Goal: Task Accomplishment & Management: Use online tool/utility

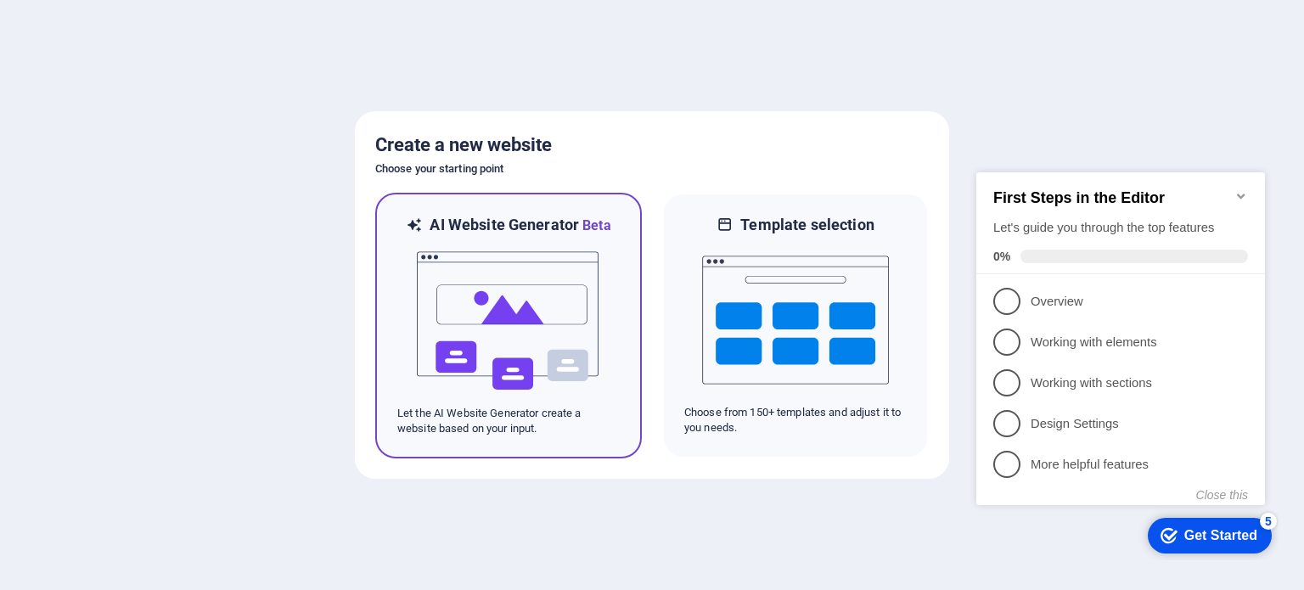
click at [509, 335] on img at bounding box center [508, 321] width 187 height 170
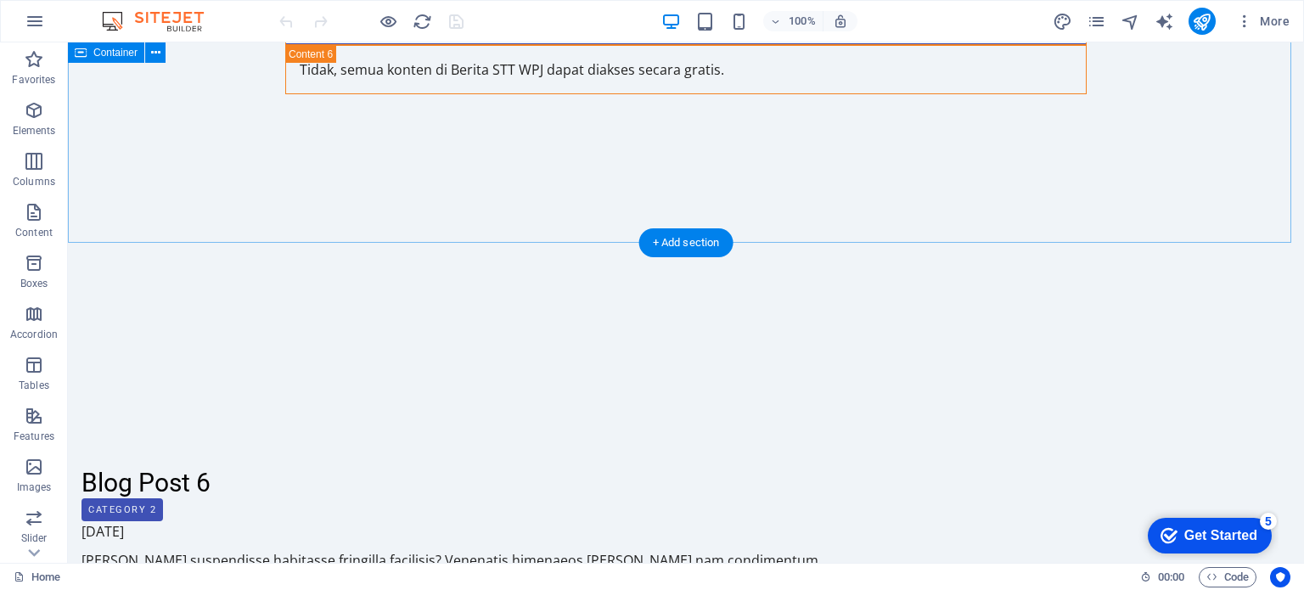
scroll to position [4002, 0]
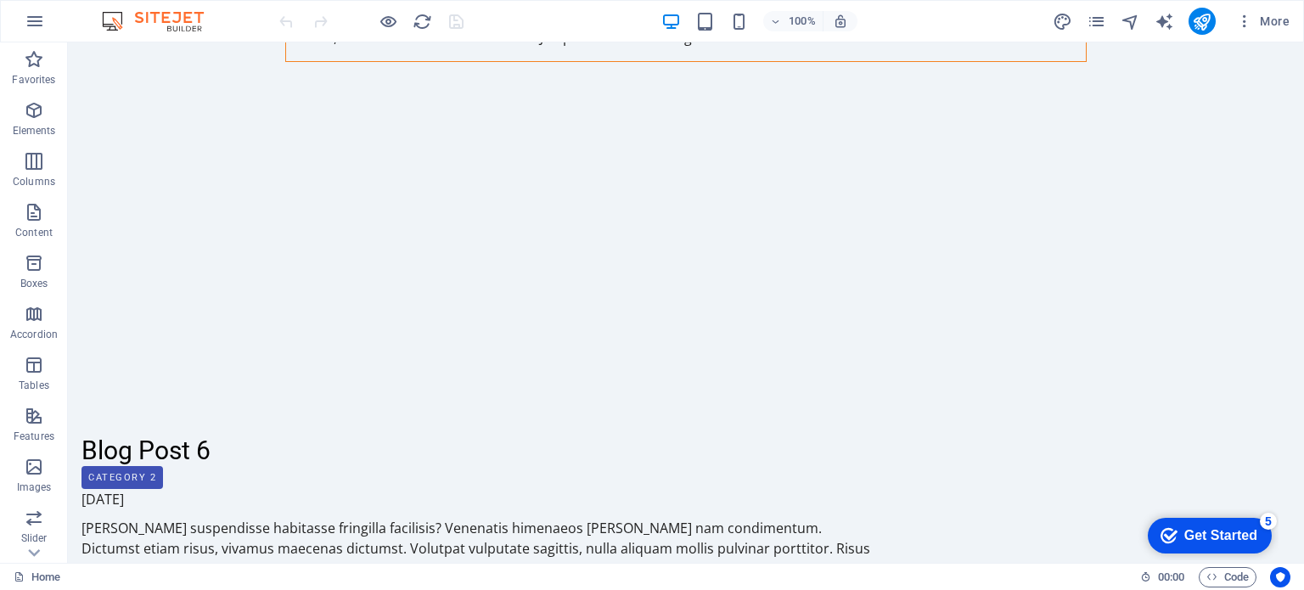
click at [1219, 536] on div "Get Started" at bounding box center [1220, 535] width 73 height 15
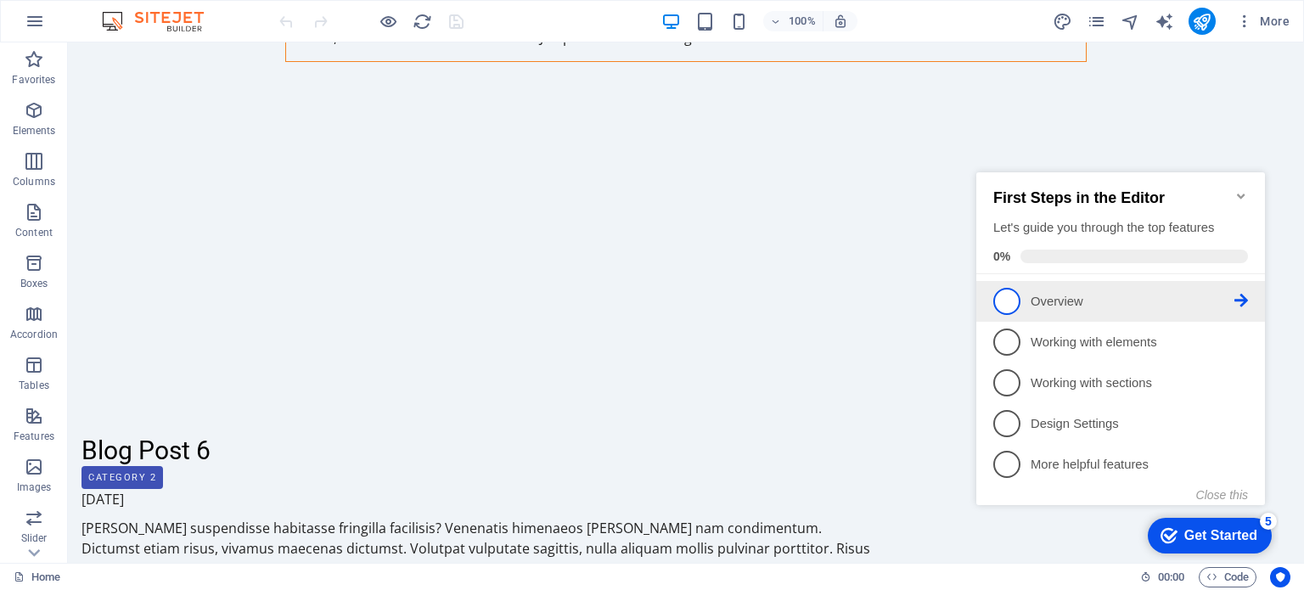
click at [1011, 299] on span "1" at bounding box center [1006, 301] width 27 height 27
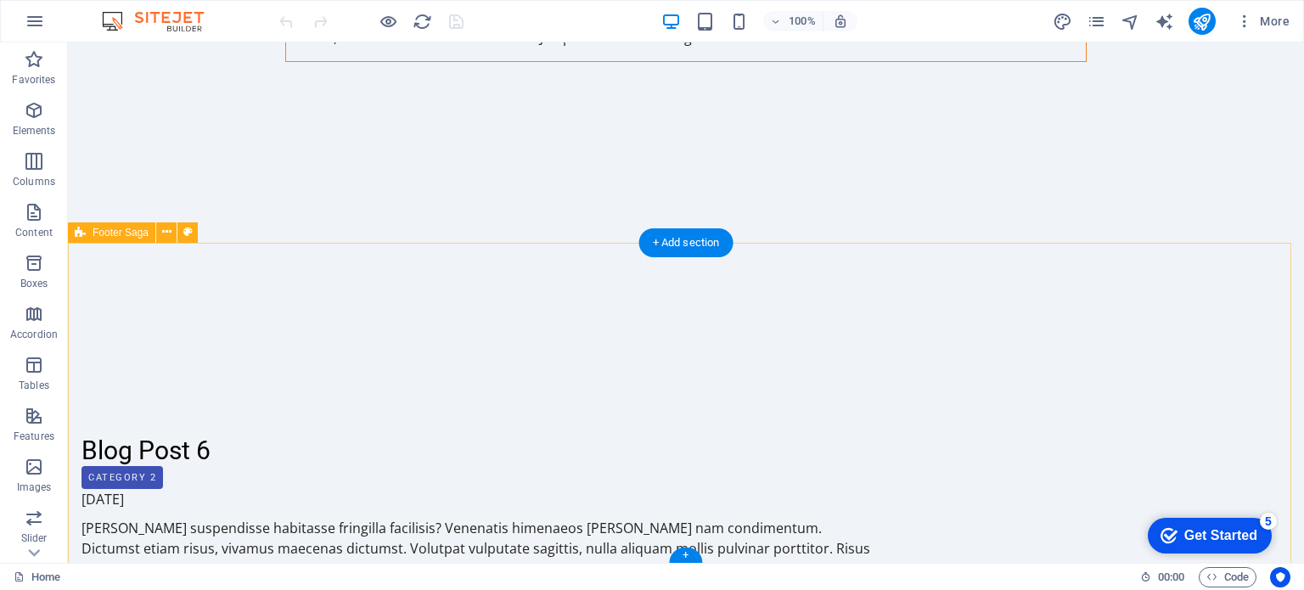
scroll to position [0, 0]
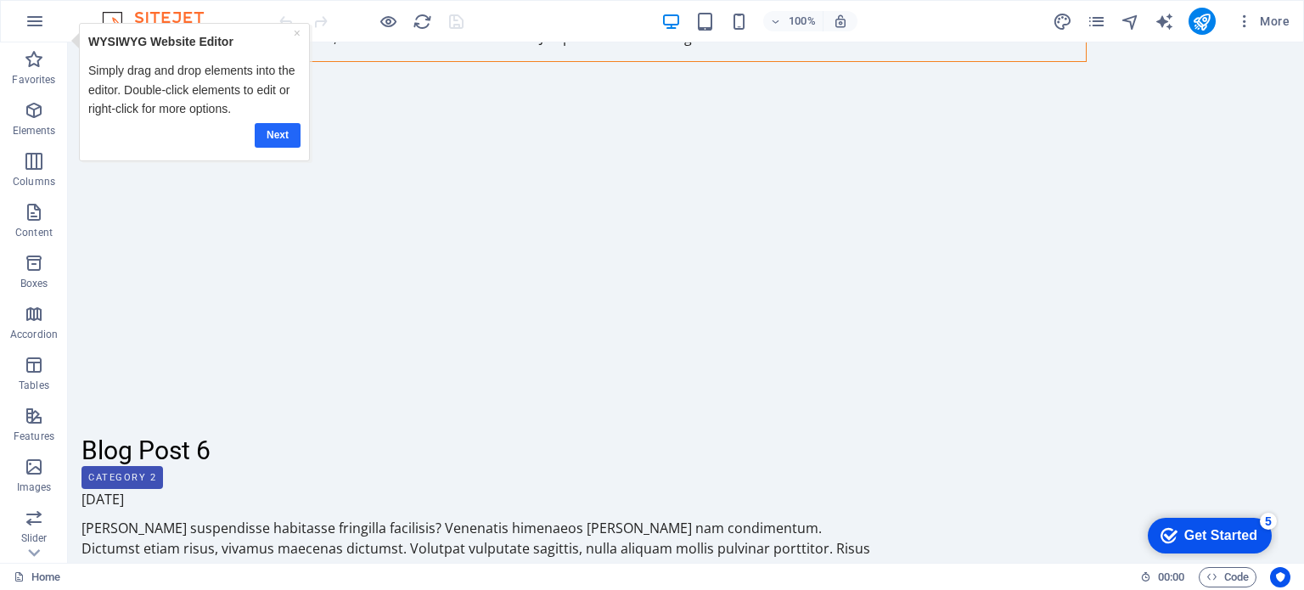
click at [277, 132] on link "Next" at bounding box center [278, 134] width 46 height 25
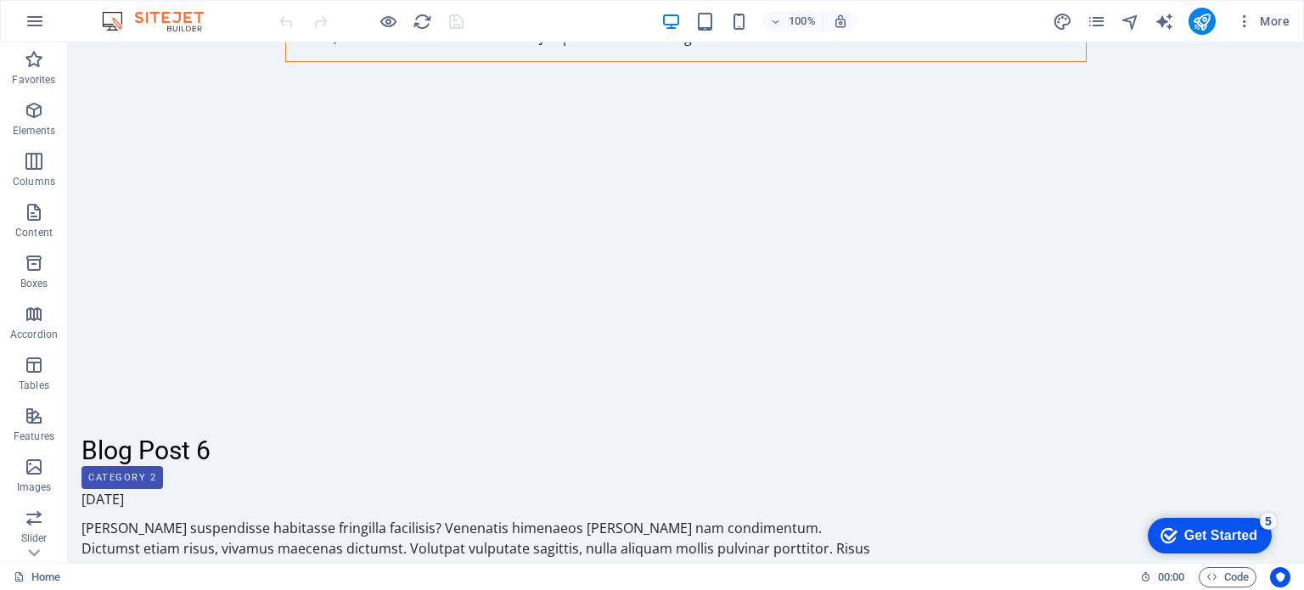
click at [1199, 529] on div "Get Started" at bounding box center [1220, 535] width 73 height 15
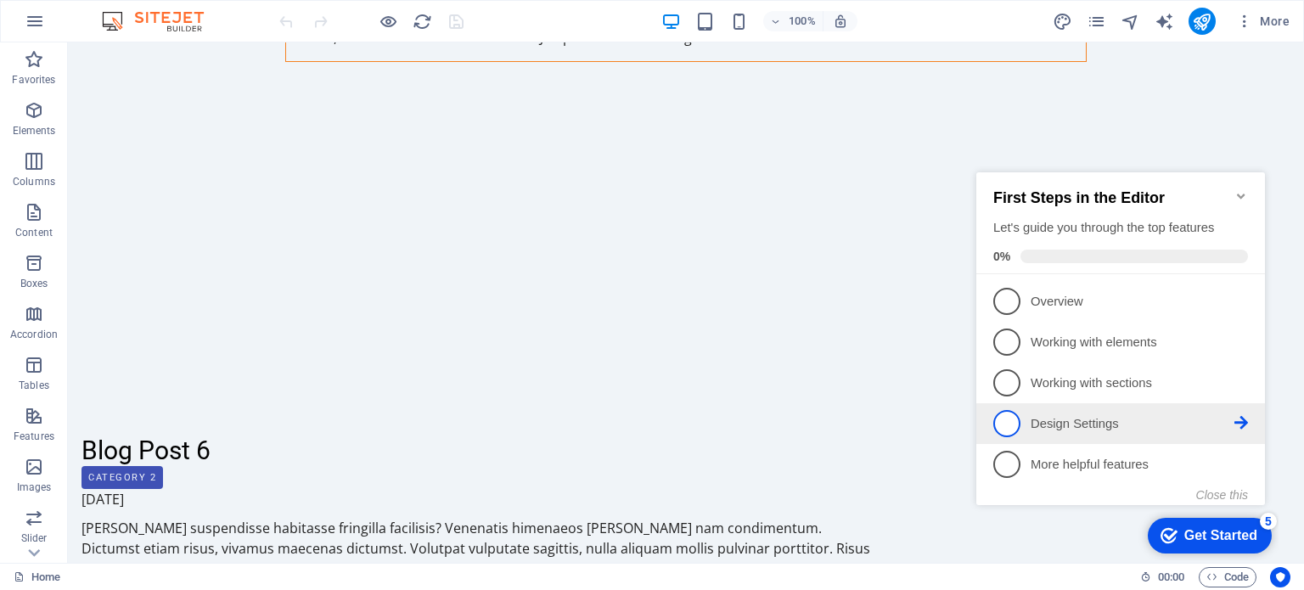
click at [1244, 425] on icon at bounding box center [1242, 423] width 14 height 14
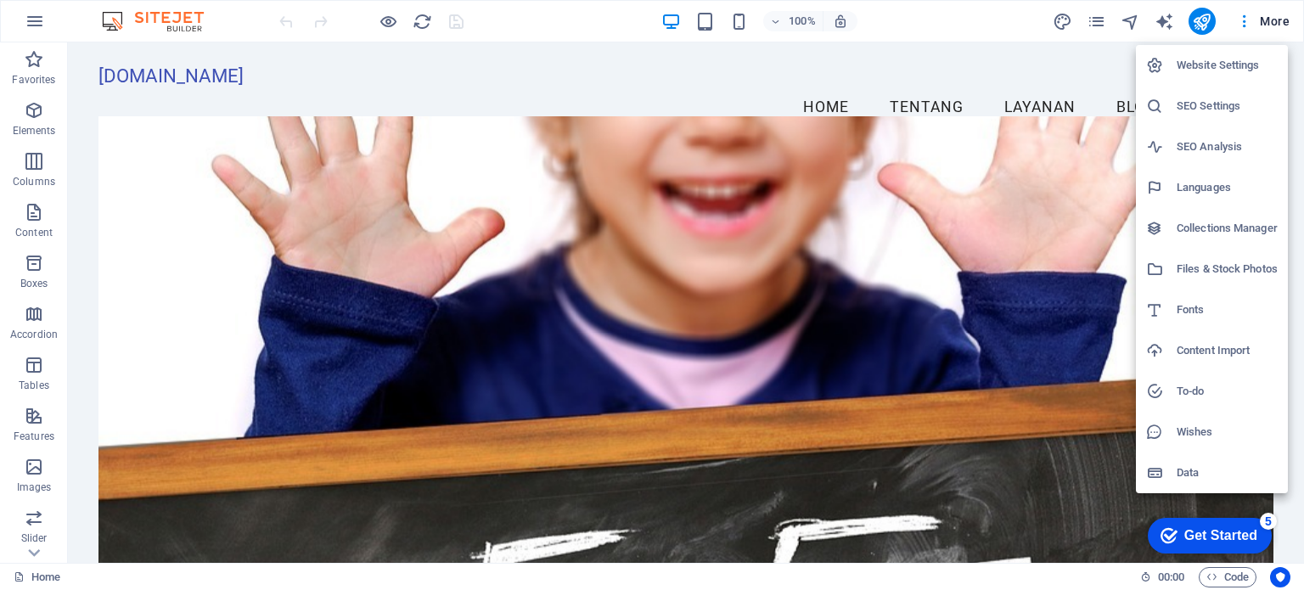
click at [1098, 57] on div at bounding box center [652, 295] width 1304 height 590
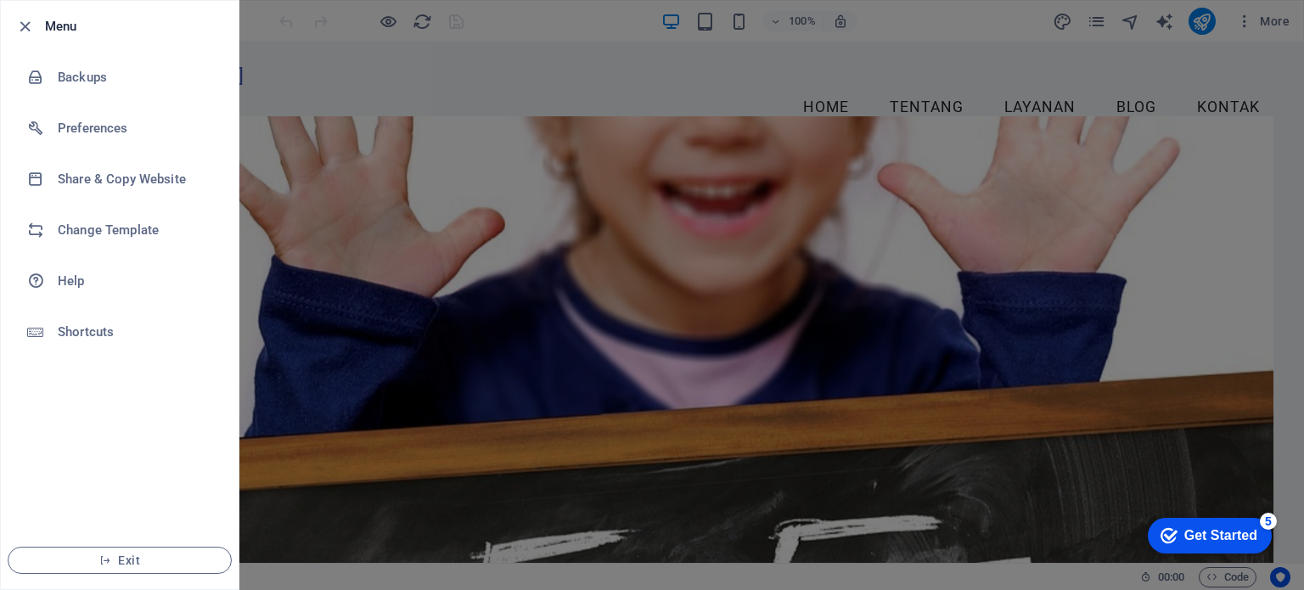
click at [337, 65] on div at bounding box center [652, 295] width 1304 height 590
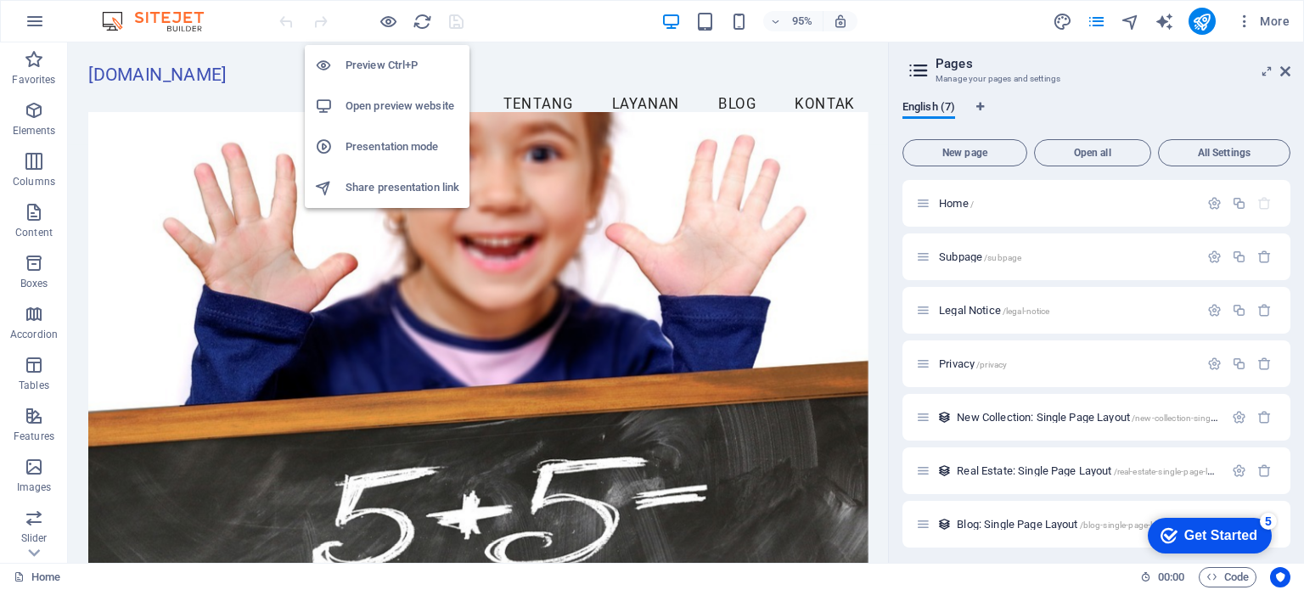
click at [381, 93] on li "Open preview website" at bounding box center [387, 106] width 165 height 41
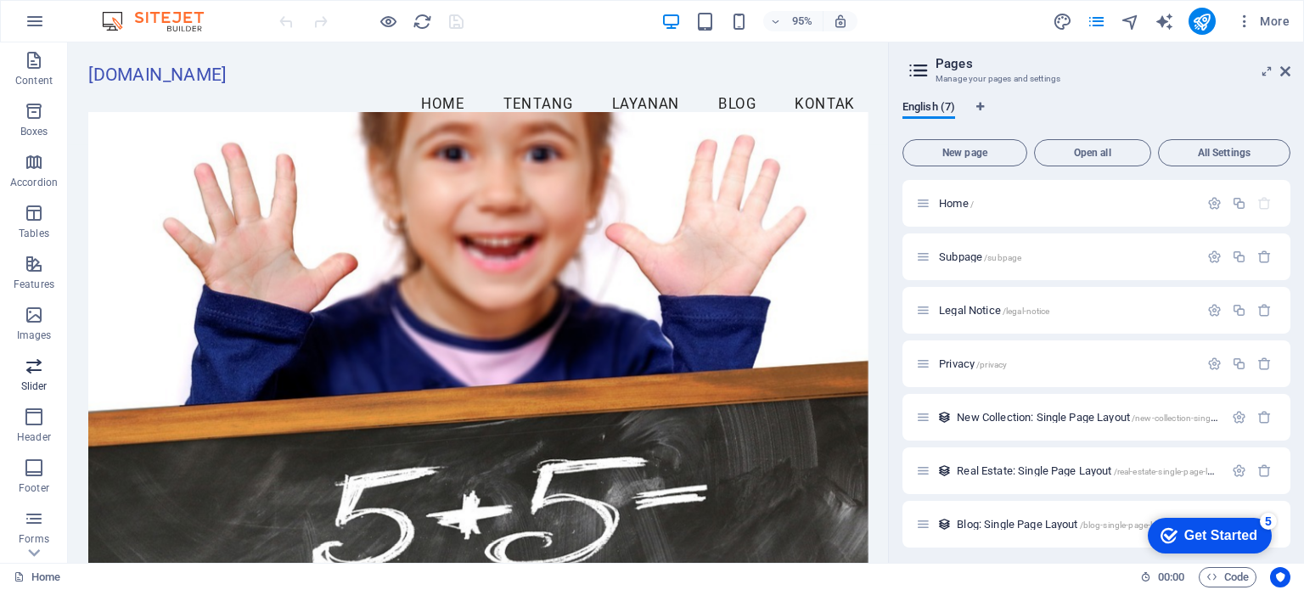
scroll to position [243, 0]
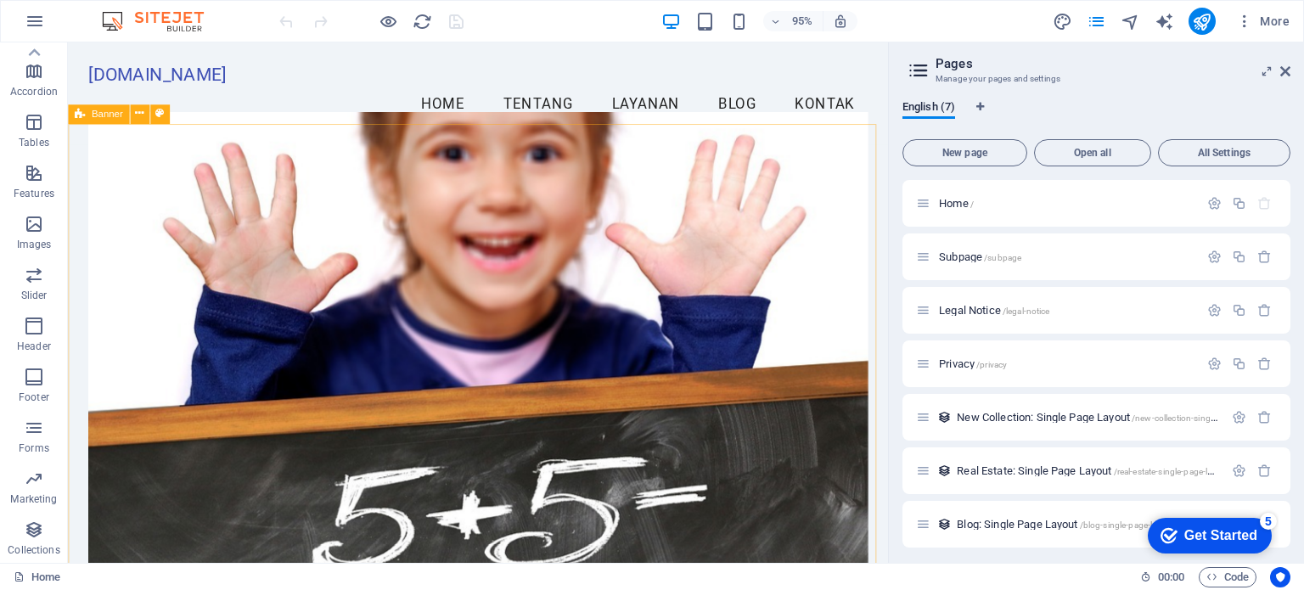
click at [1252, 532] on div "Get Started" at bounding box center [1220, 535] width 73 height 15
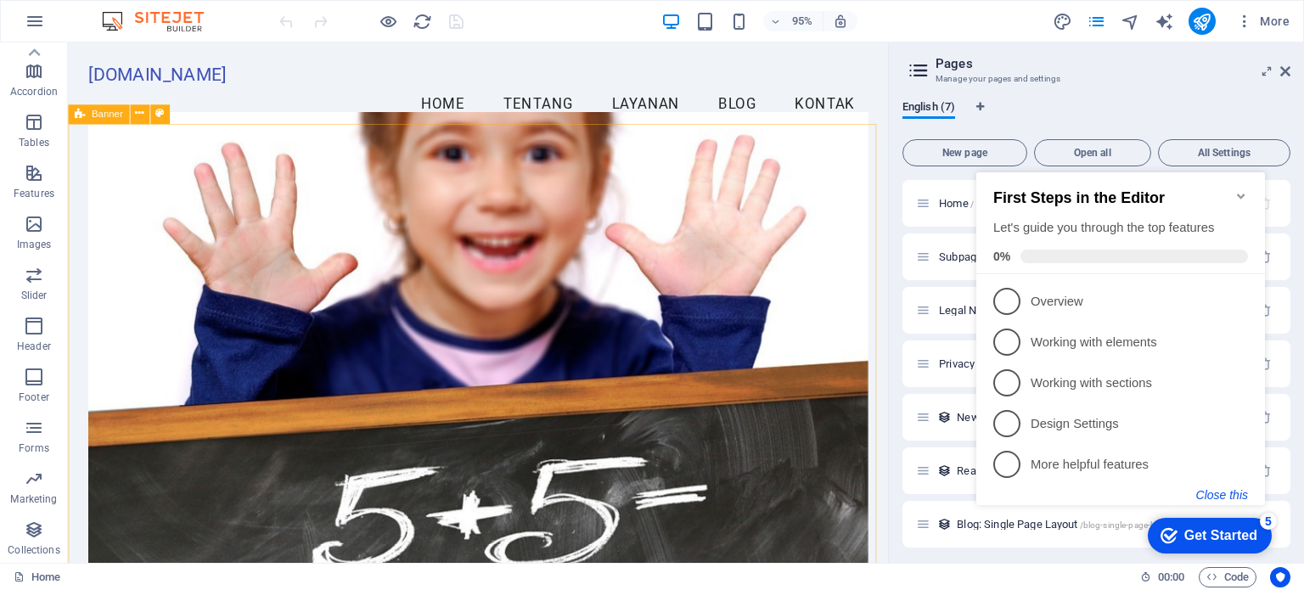
click at [1216, 498] on button "Close this" at bounding box center [1222, 495] width 52 height 14
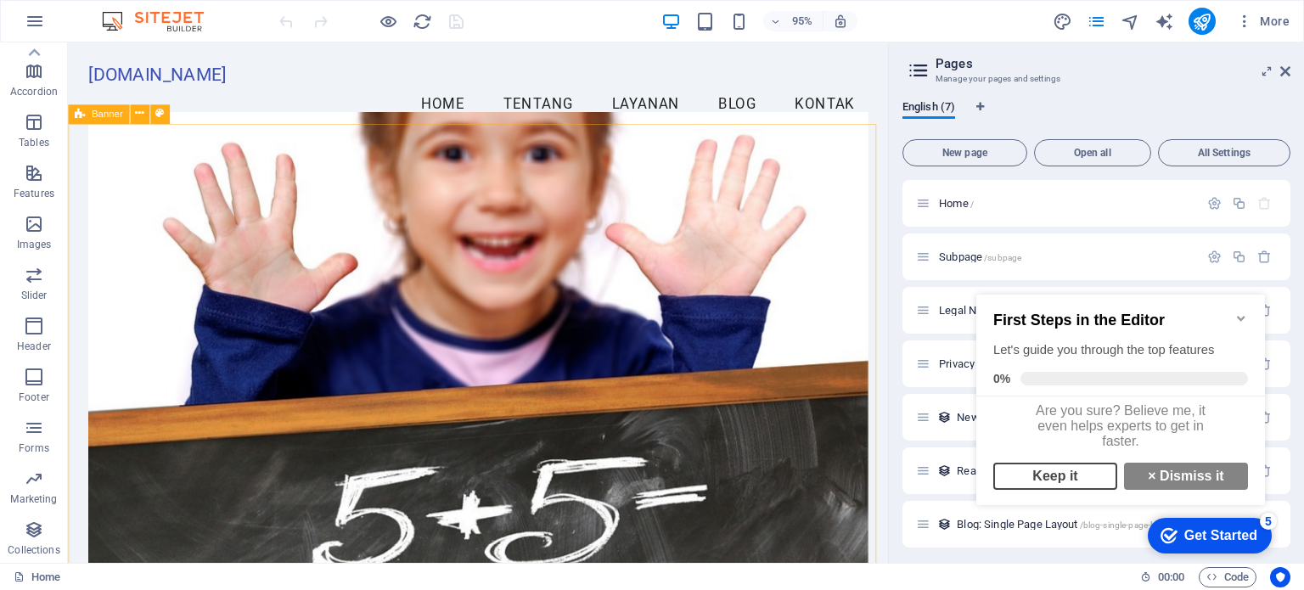
click at [1071, 484] on link "Keep it" at bounding box center [1055, 476] width 124 height 27
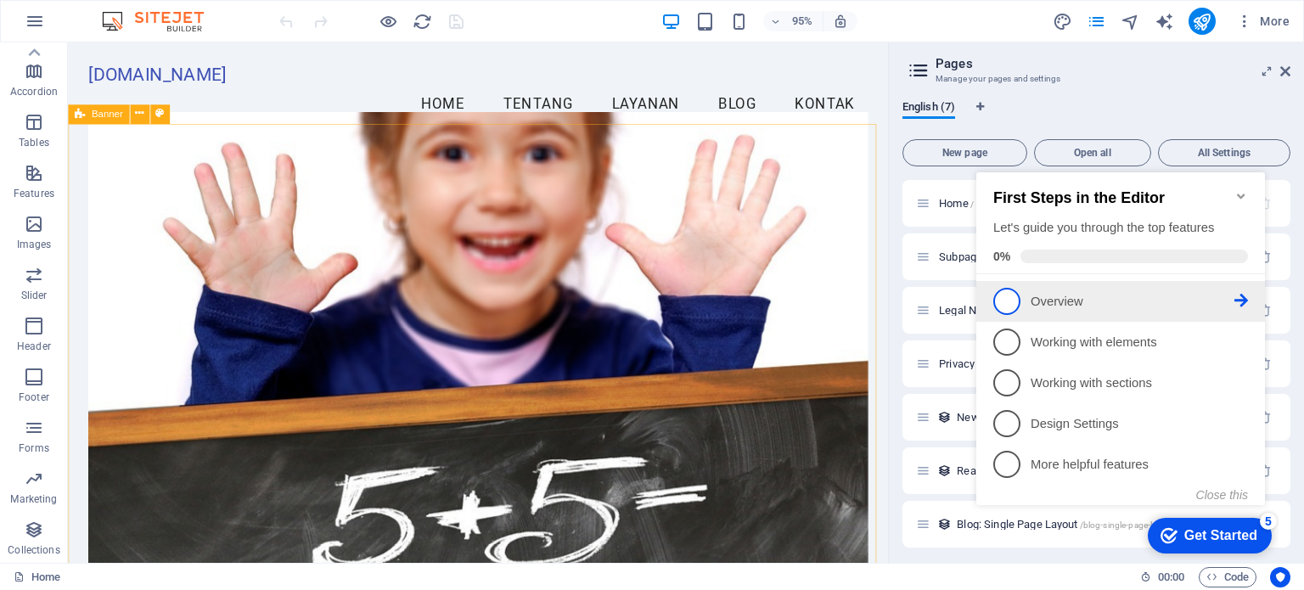
click at [1006, 301] on span "1" at bounding box center [1006, 301] width 27 height 27
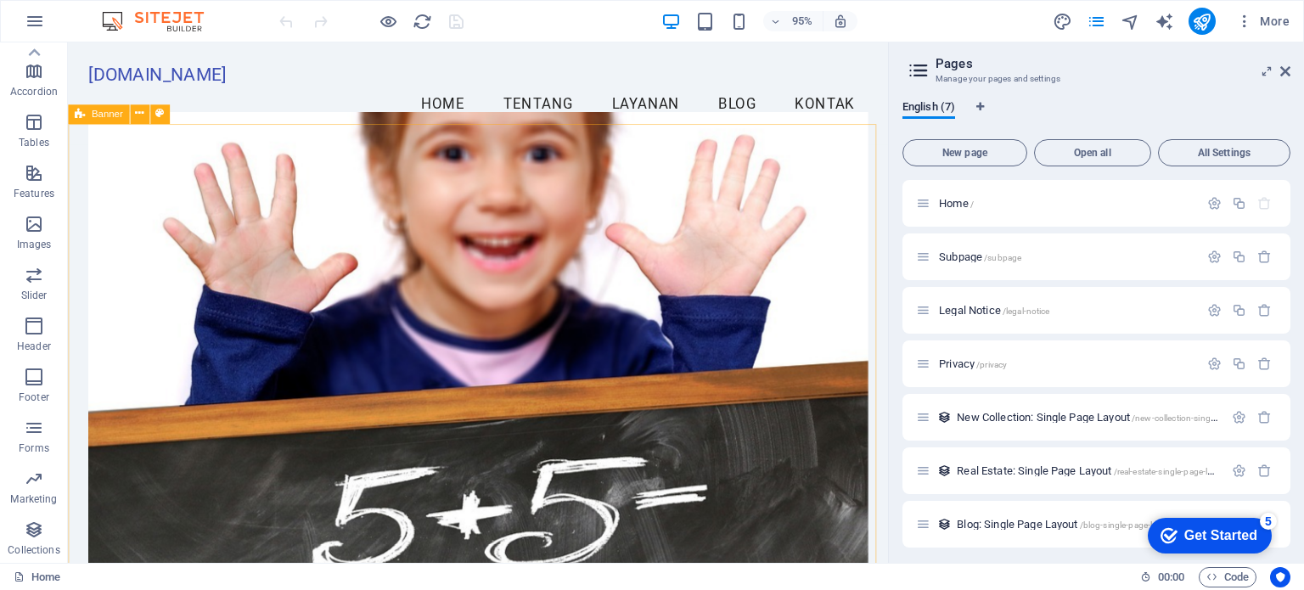
scroll to position [0, 0]
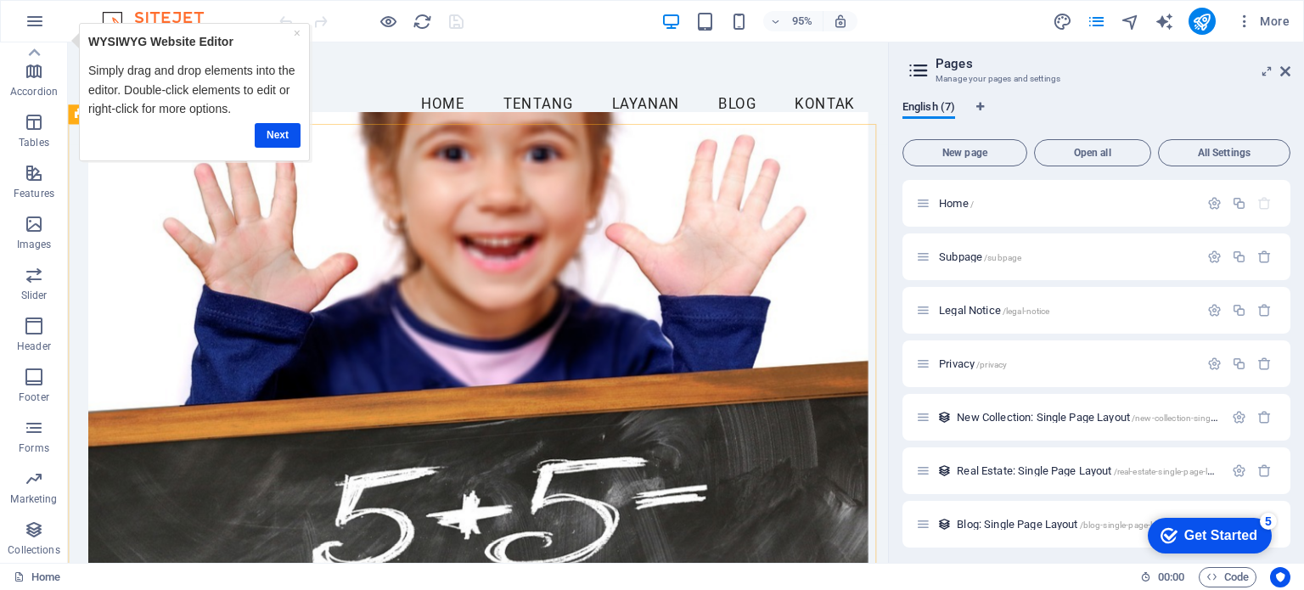
click at [1207, 528] on div "Get Started" at bounding box center [1220, 535] width 73 height 15
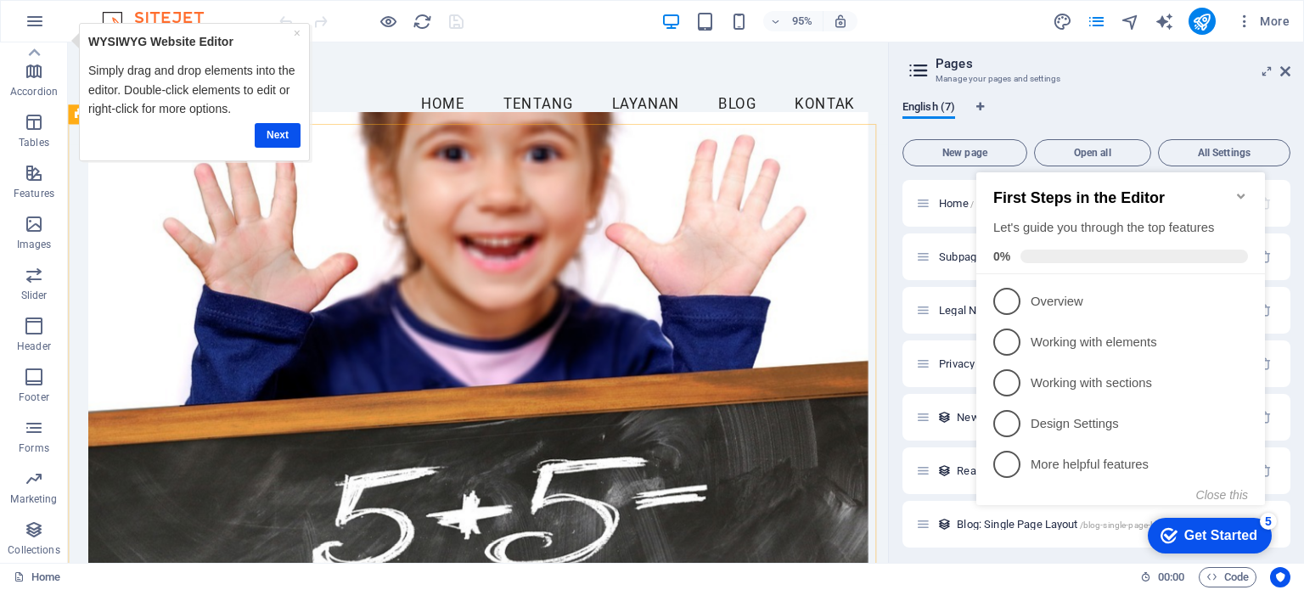
click at [1207, 528] on div "Get Started" at bounding box center [1220, 535] width 73 height 15
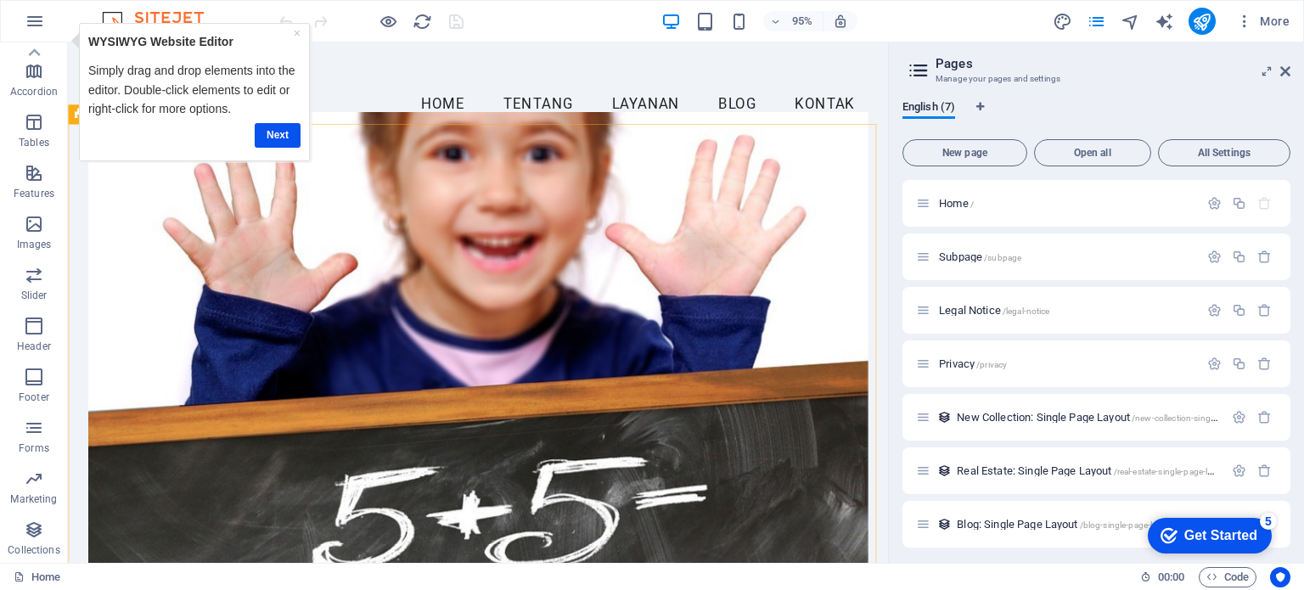
click at [1257, 543] on div "Get Started" at bounding box center [1220, 535] width 73 height 15
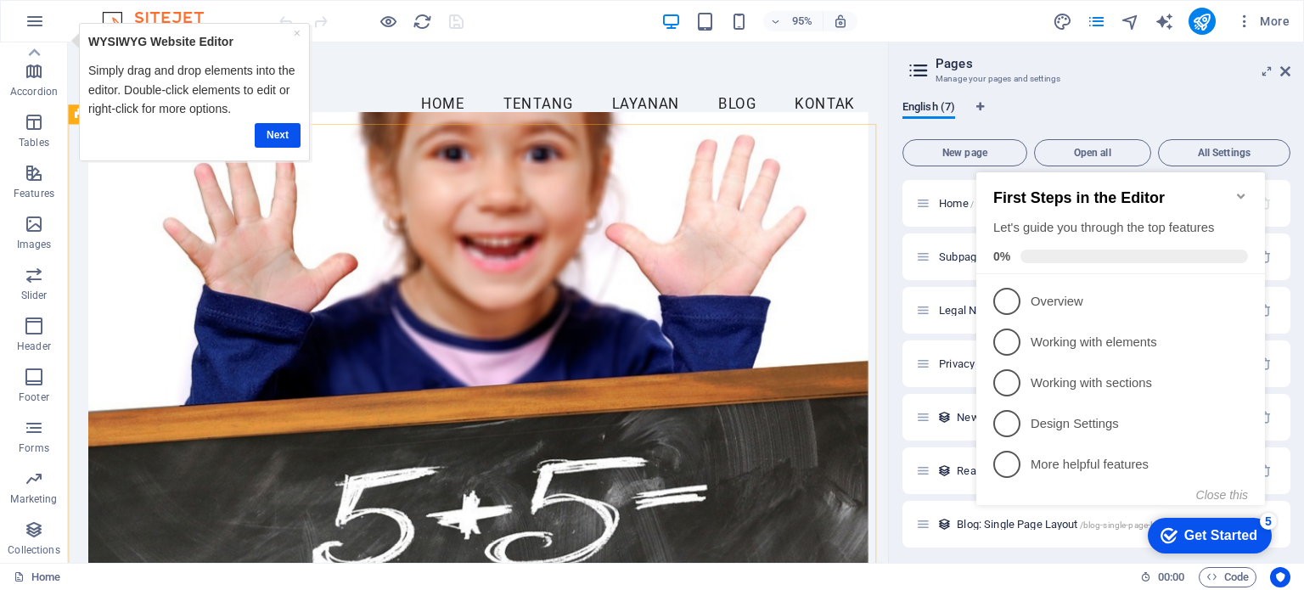
click at [1244, 189] on icon "Minimize checklist" at bounding box center [1242, 196] width 14 height 14
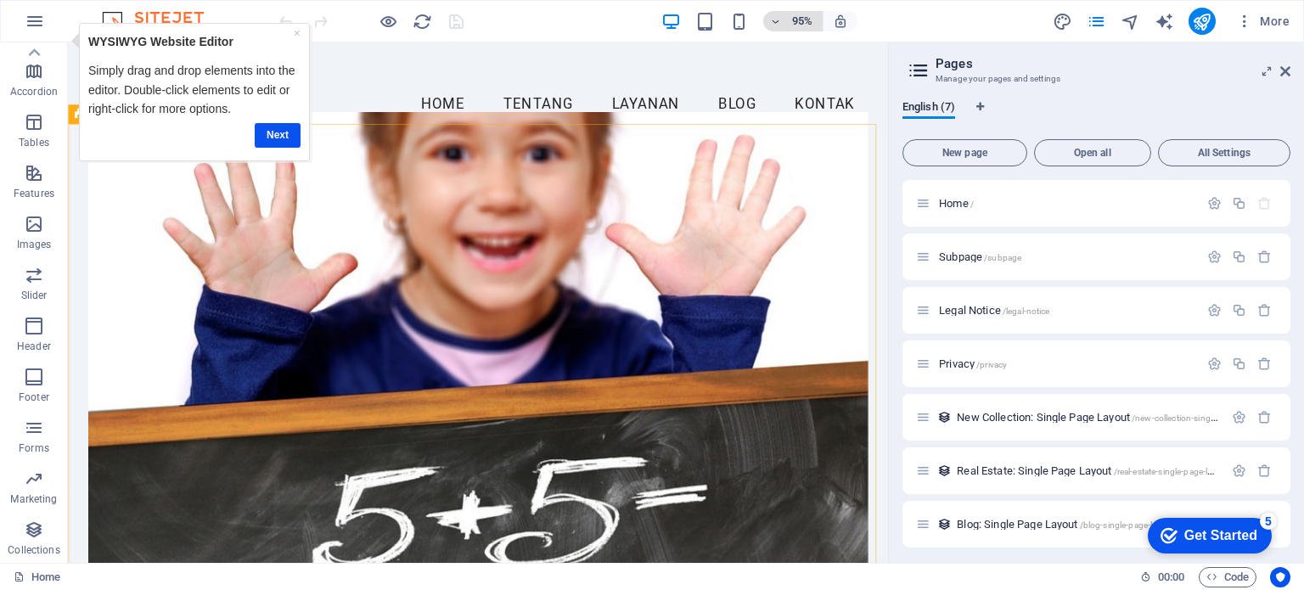
click at [789, 20] on h6 "95%" at bounding box center [802, 21] width 27 height 20
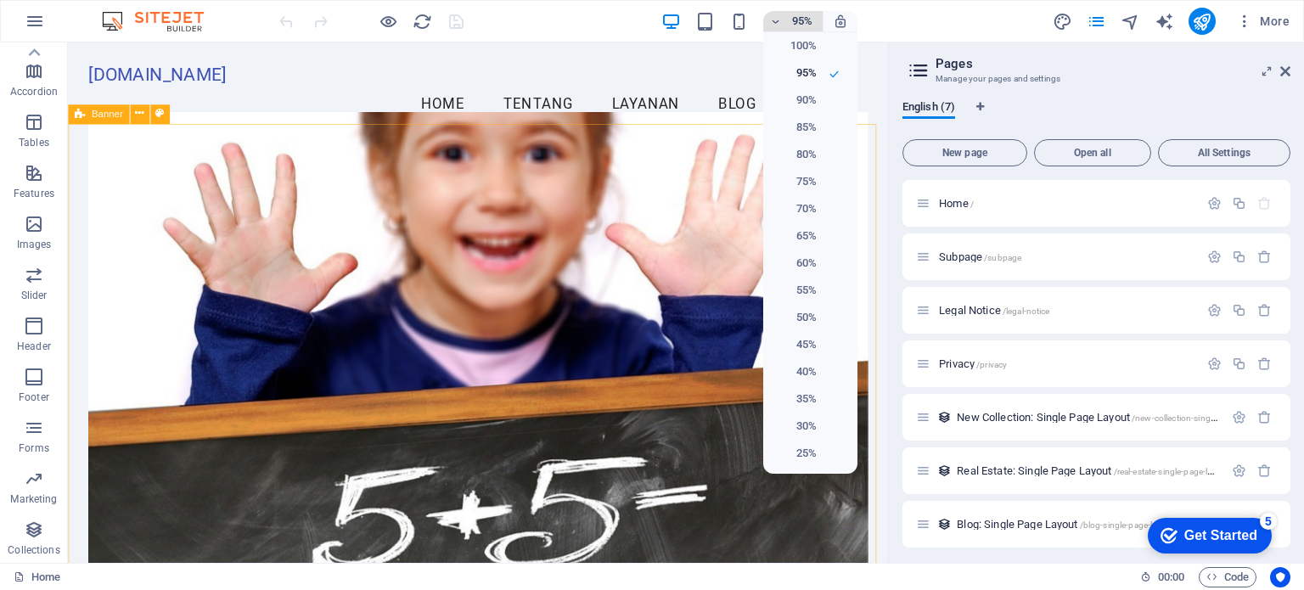
click at [788, 20] on div at bounding box center [652, 295] width 1304 height 590
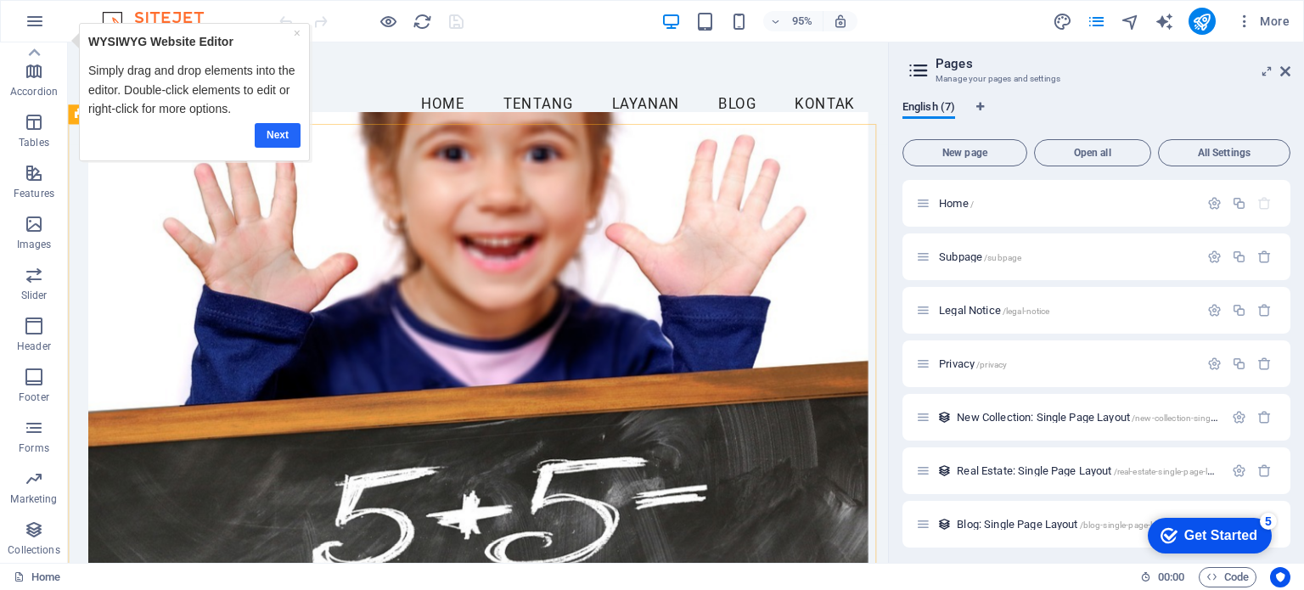
click at [275, 128] on link "Next" at bounding box center [278, 134] width 46 height 25
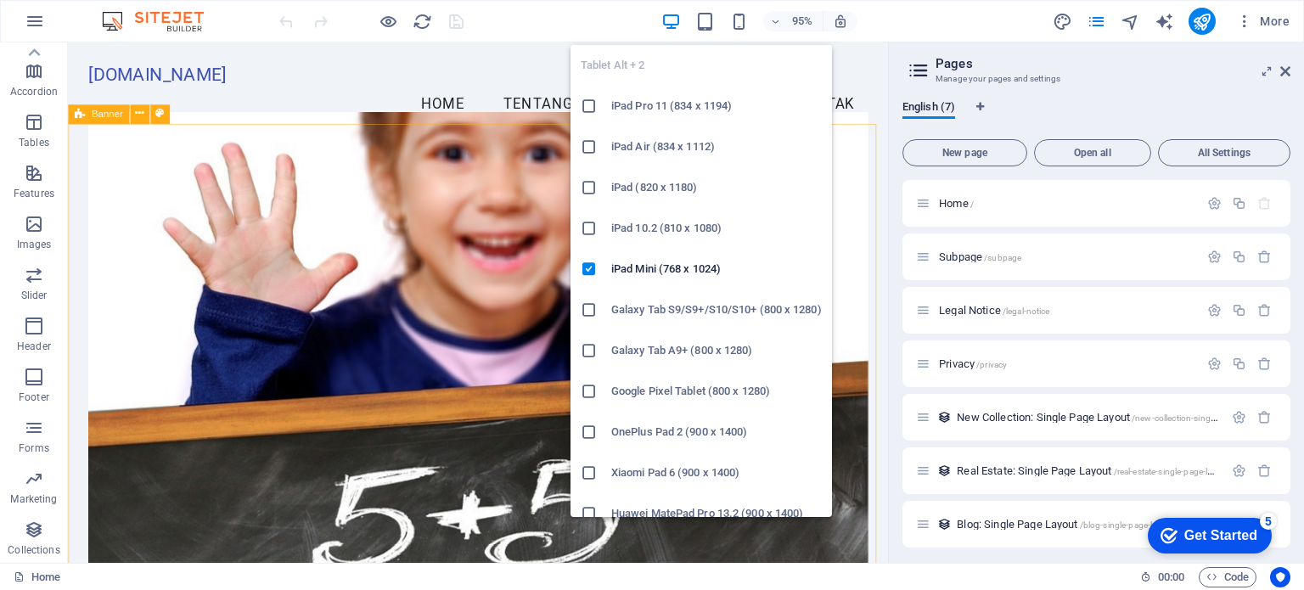
scroll to position [139, 0]
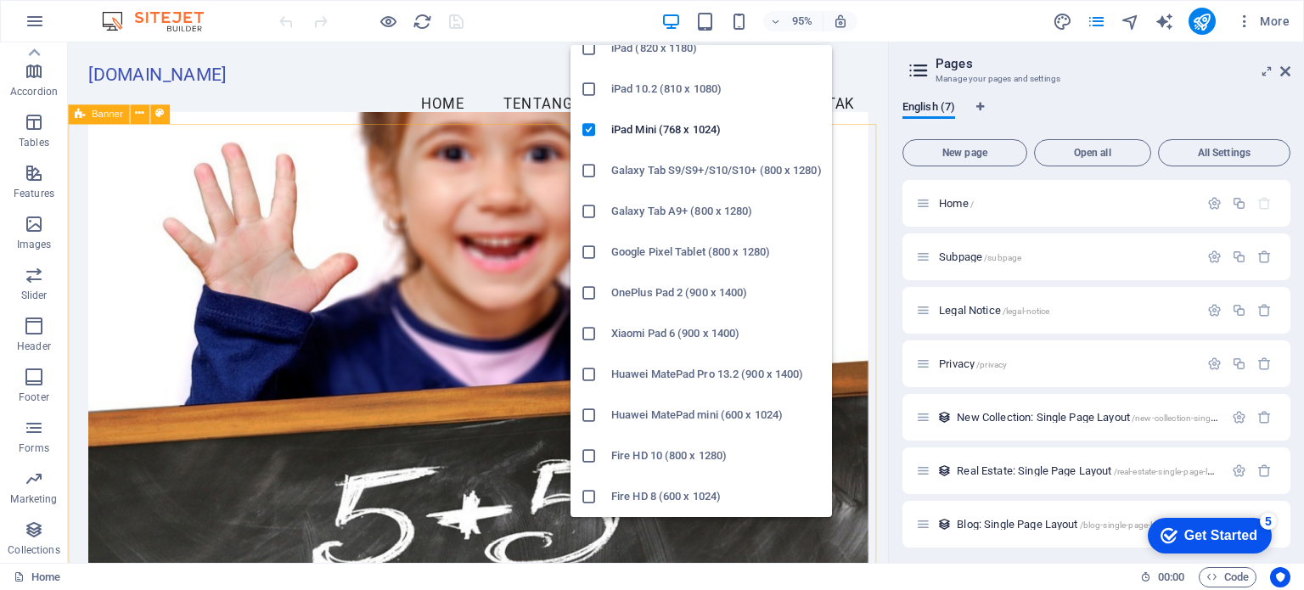
click at [703, 487] on h6 "Fire HD 8 (600 x 1024)" at bounding box center [716, 497] width 211 height 20
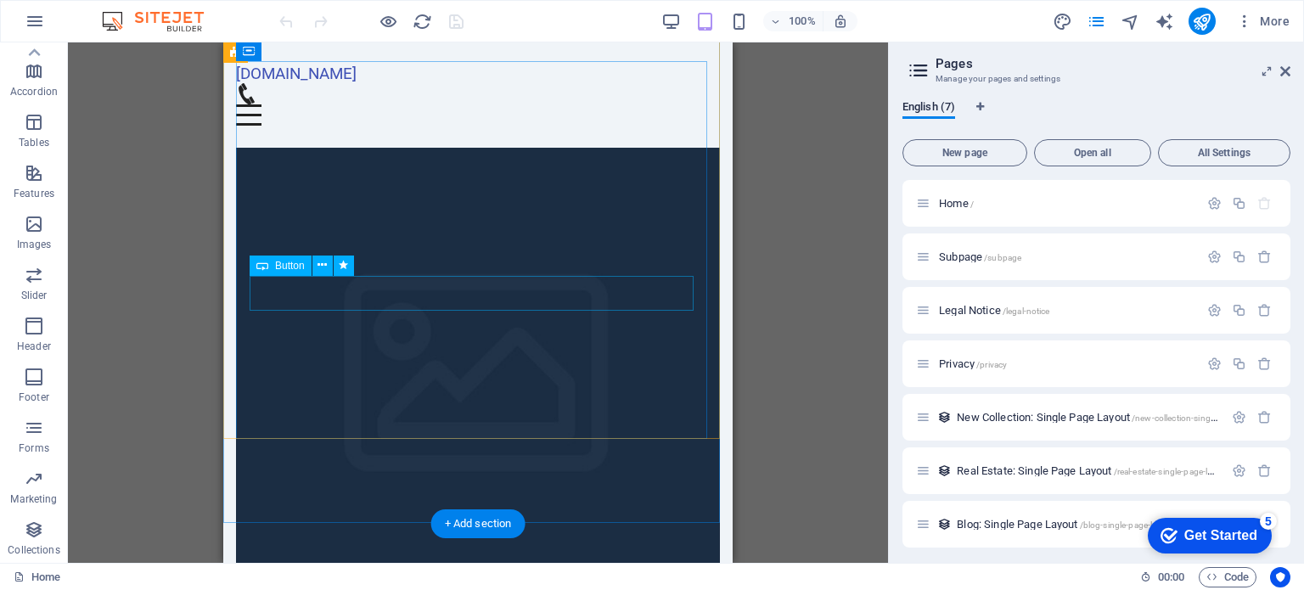
scroll to position [0, 0]
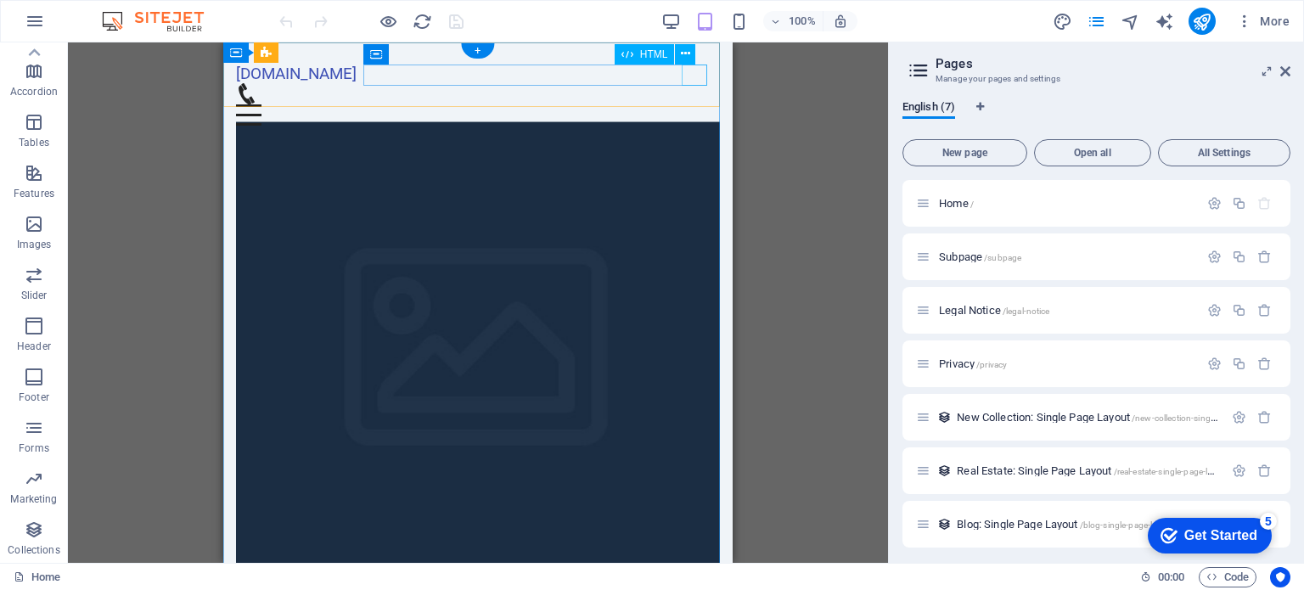
click at [692, 104] on div "Menu" at bounding box center [478, 114] width 484 height 21
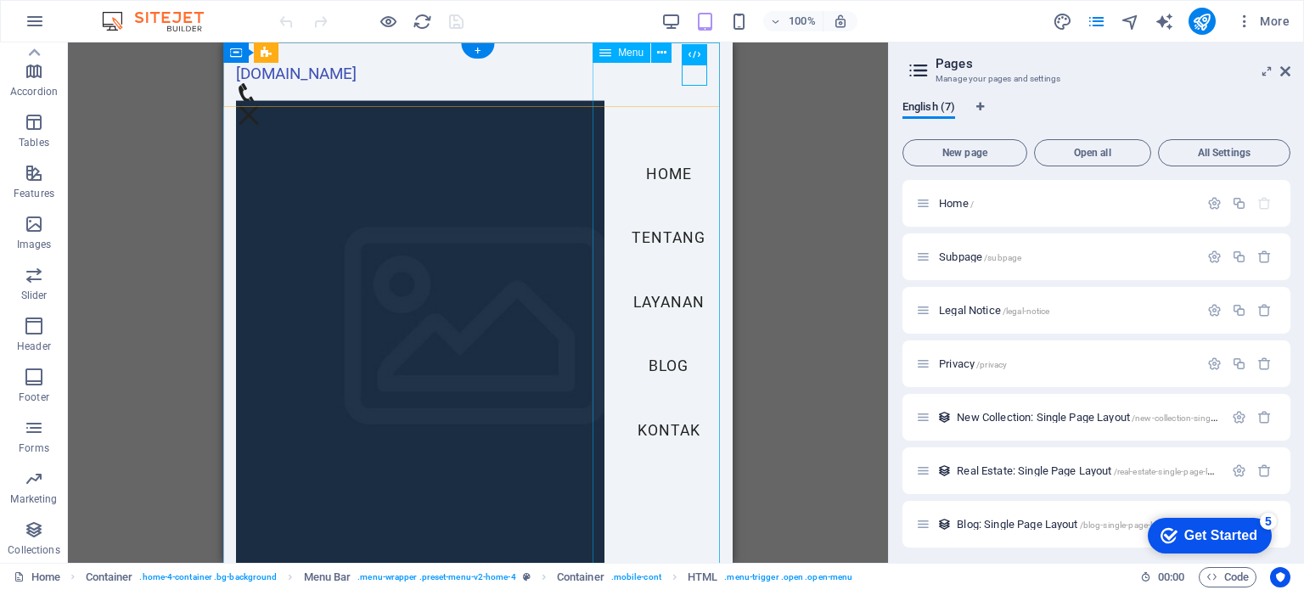
click at [647, 231] on nav "Home Tentang Layanan Blog Kontak" at bounding box center [669, 302] width 128 height 520
click at [645, 298] on nav "Home Tentang Layanan Blog Kontak" at bounding box center [669, 302] width 128 height 520
click at [655, 431] on nav "Home Tentang Layanan Blog Kontak" at bounding box center [669, 302] width 128 height 520
click at [262, 104] on div "Menu" at bounding box center [248, 114] width 25 height 21
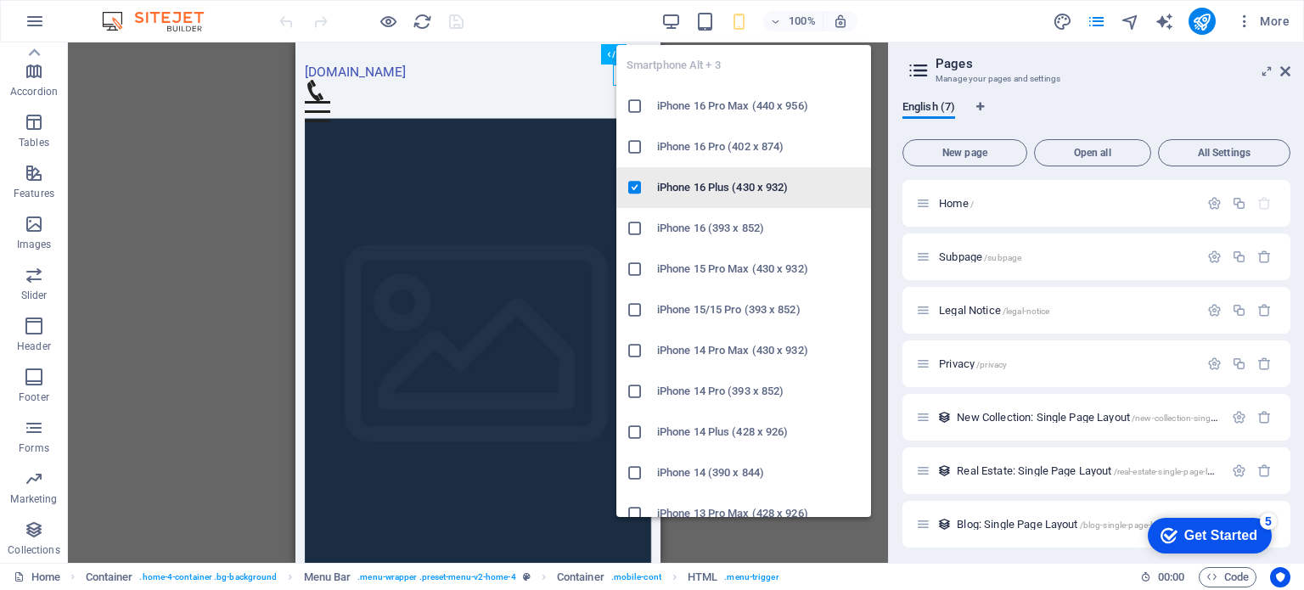
click at [633, 187] on icon at bounding box center [635, 187] width 17 height 17
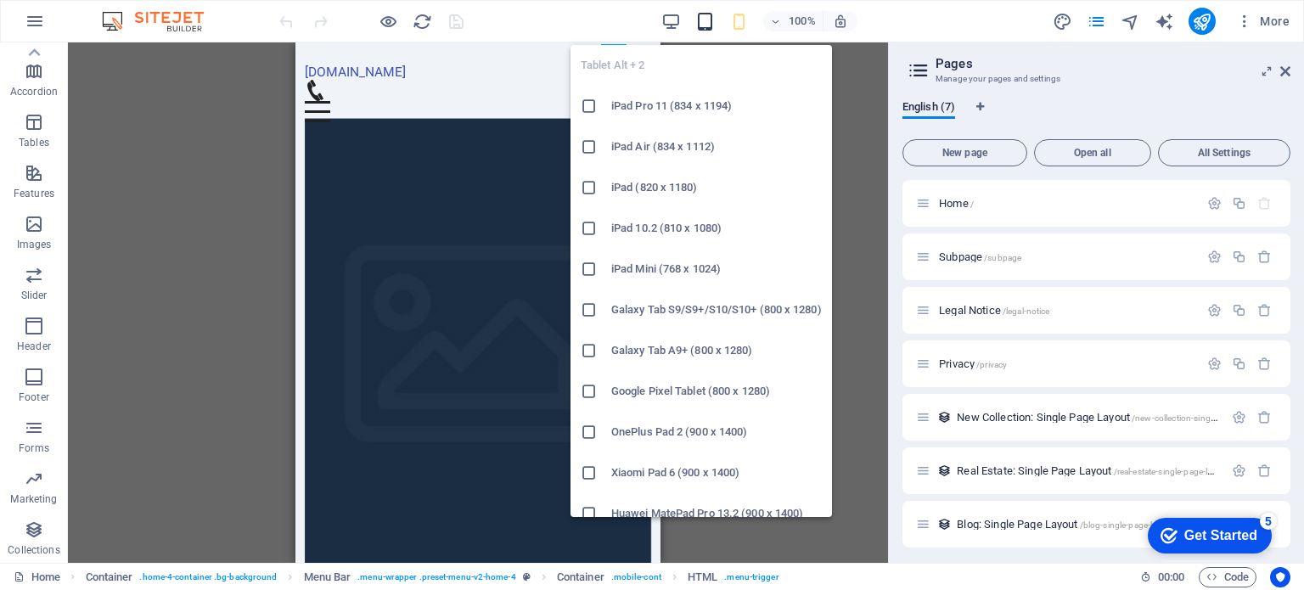
click at [708, 17] on icon "button" at bounding box center [705, 22] width 20 height 20
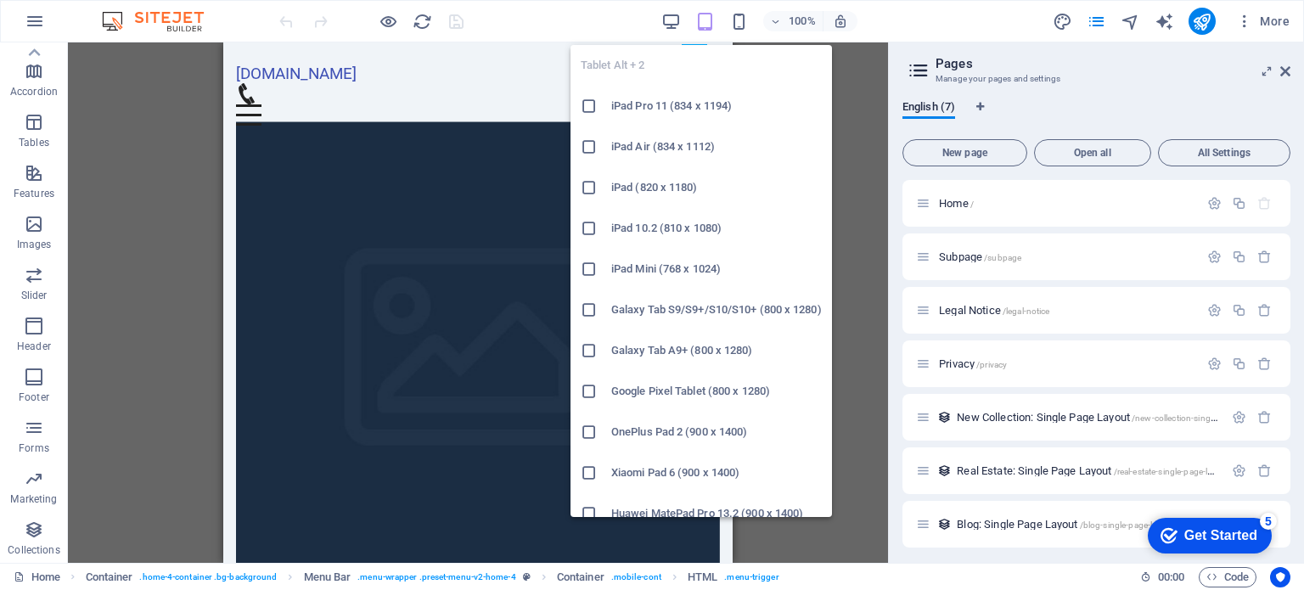
scroll to position [139, 0]
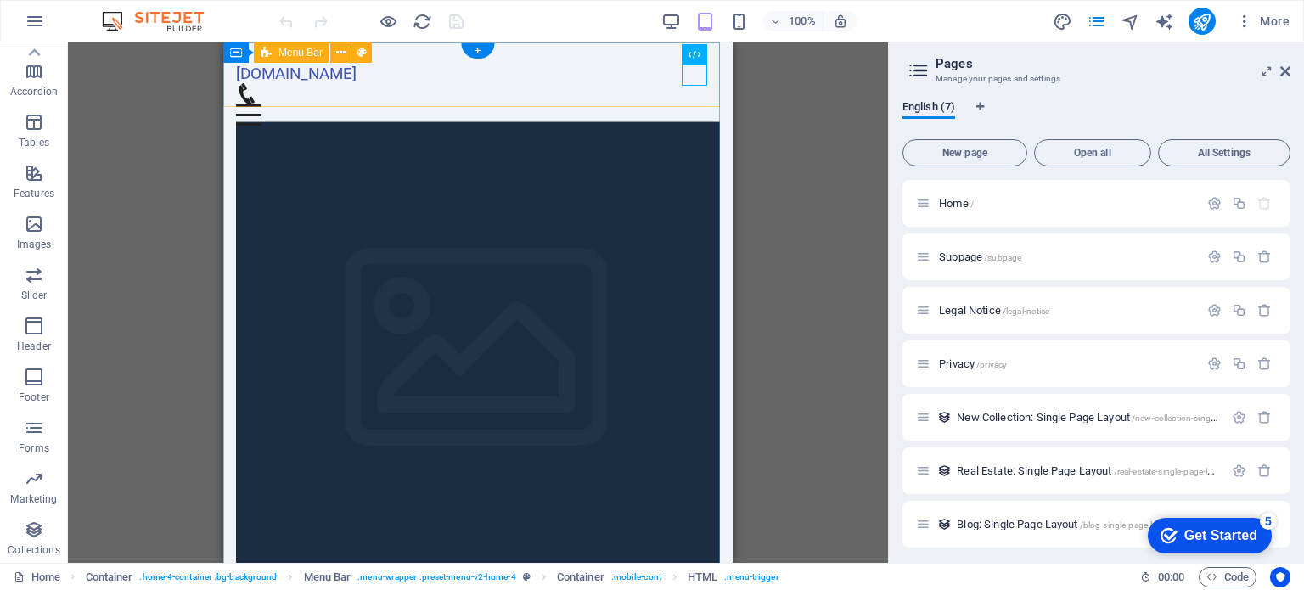
click at [560, 60] on div "[DOMAIN_NAME] Menu Home Tentang Layanan Blog Kontak" at bounding box center [477, 94] width 509 height 105
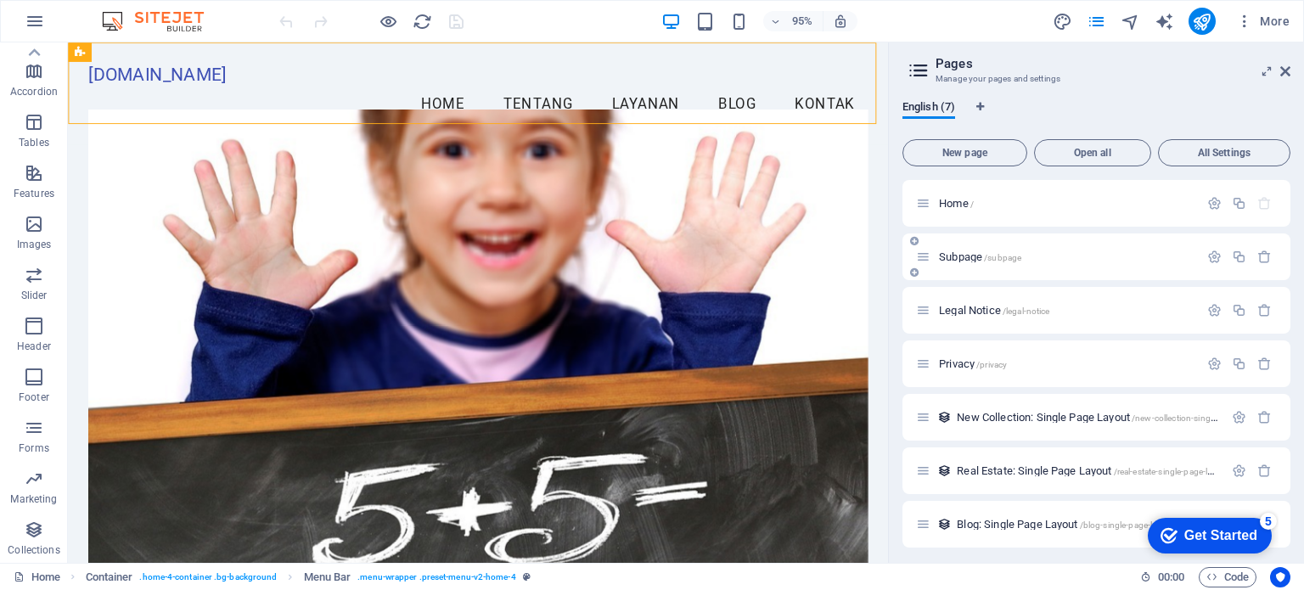
scroll to position [4, 0]
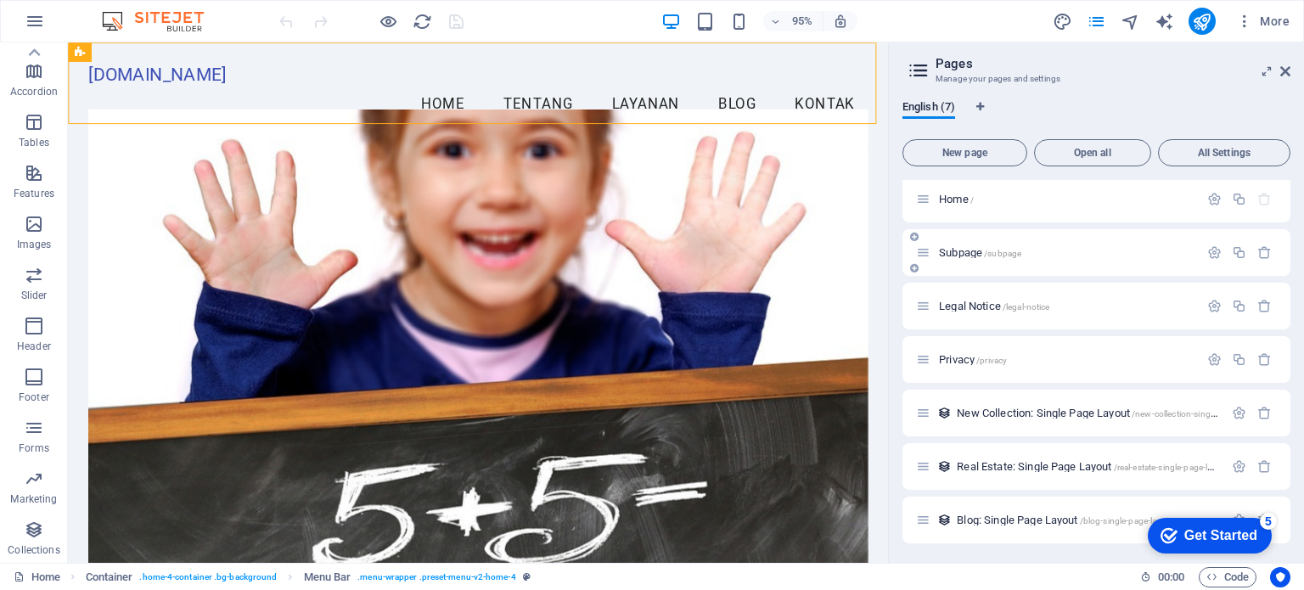
click at [1021, 249] on span "/subpage" at bounding box center [1002, 253] width 37 height 9
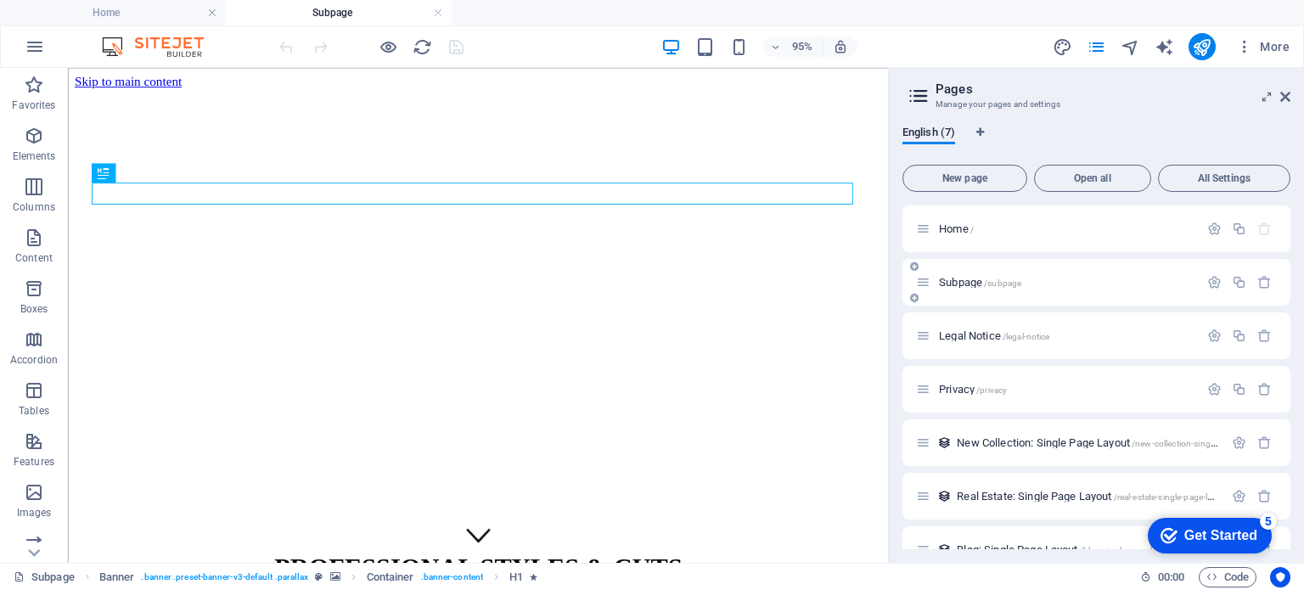
scroll to position [0, 0]
click at [995, 222] on div "Home /" at bounding box center [1057, 229] width 283 height 20
click at [1114, 234] on div "Home /" at bounding box center [1057, 229] width 283 height 20
click at [942, 223] on span "Home /" at bounding box center [956, 228] width 35 height 13
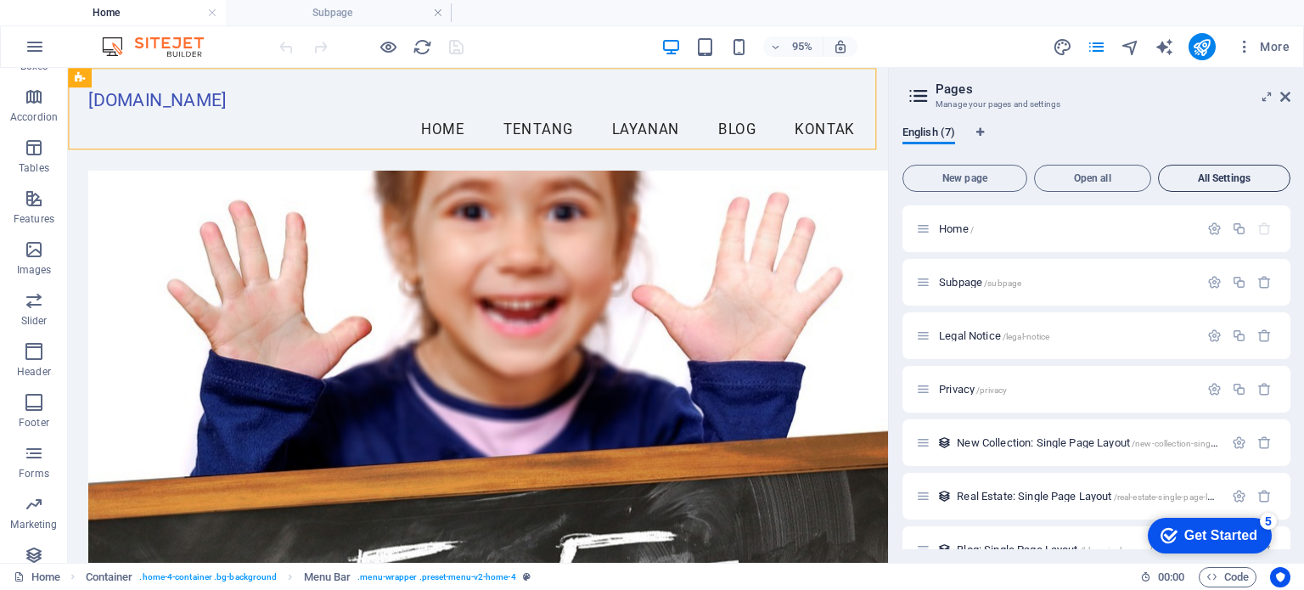
click at [1229, 167] on button "All Settings" at bounding box center [1224, 178] width 132 height 27
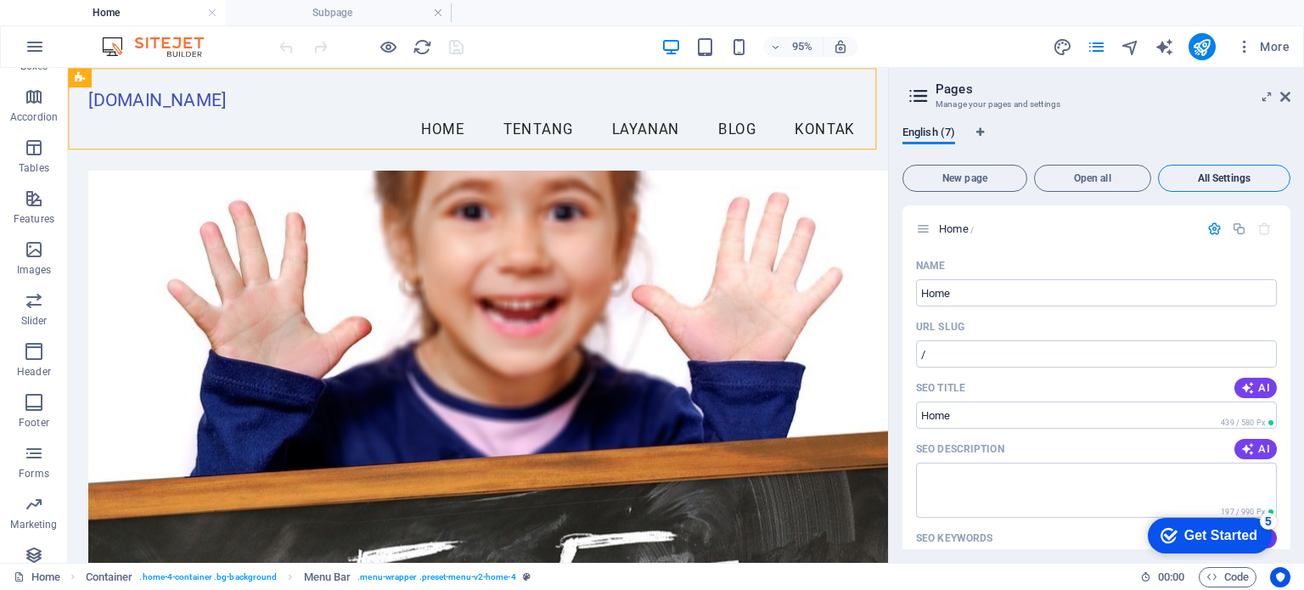
scroll to position [3001, 0]
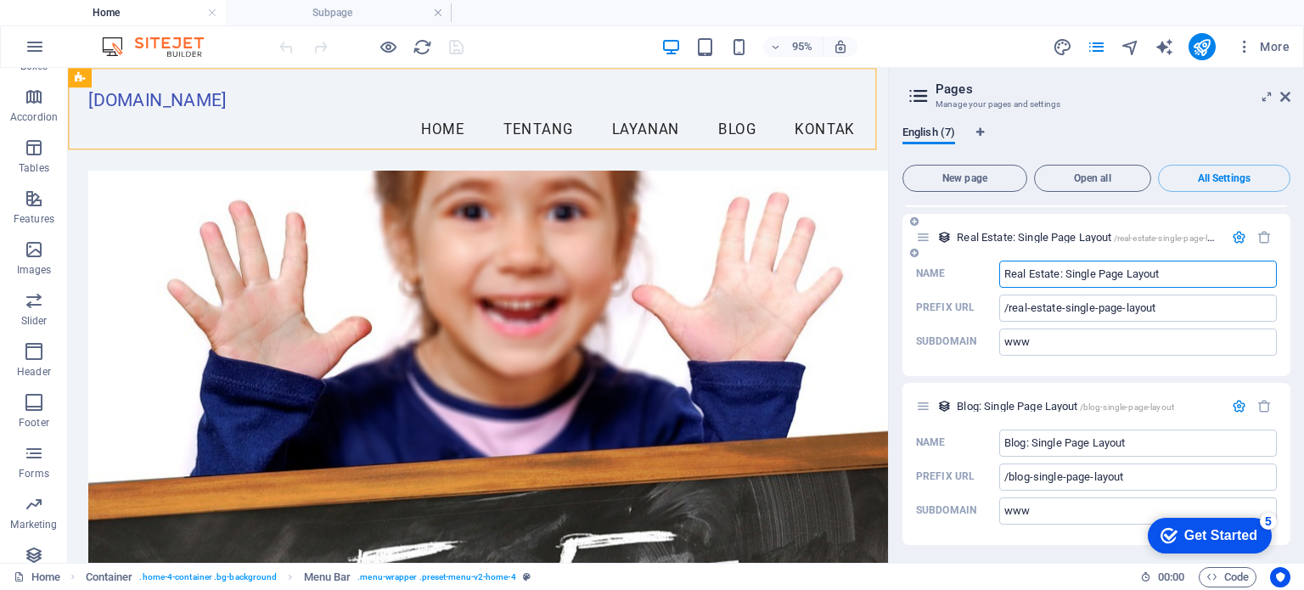
click at [1176, 261] on input "Real Estate: Single Page Layout" at bounding box center [1138, 274] width 278 height 27
click at [1291, 92] on aside "Pages Manage your pages and settings English (7) New page Open all All Settings…" at bounding box center [1096, 315] width 416 height 495
click at [1285, 93] on icon at bounding box center [1285, 97] width 10 height 14
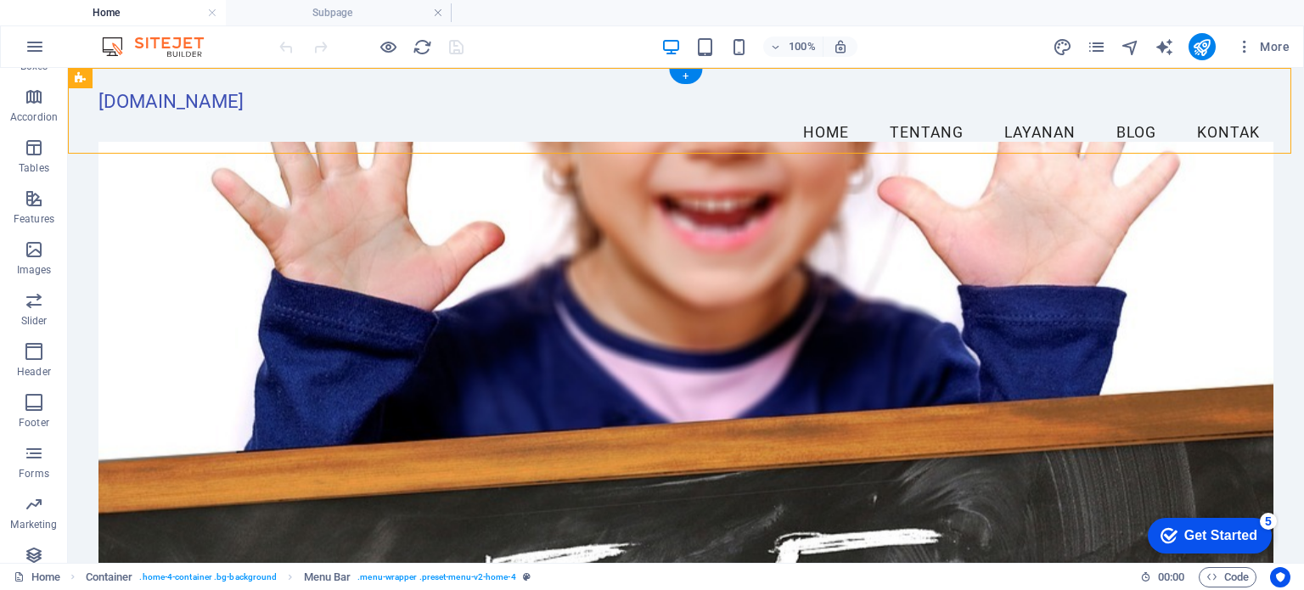
click at [897, 267] on figure at bounding box center [685, 367] width 1174 height 451
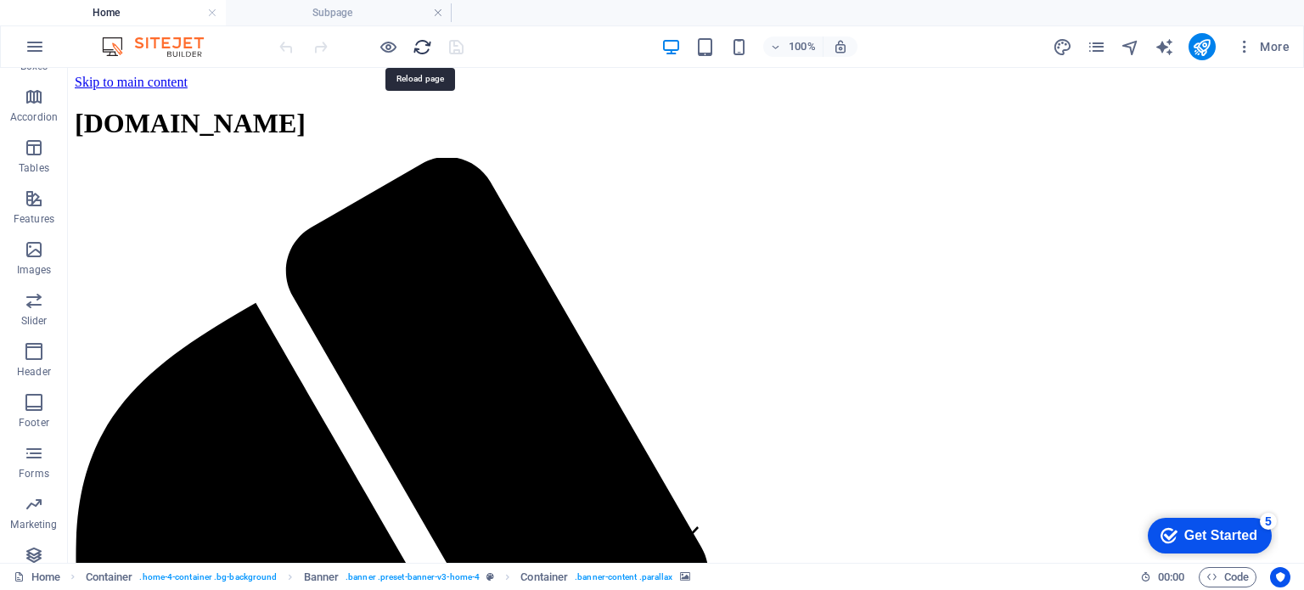
scroll to position [0, 0]
click at [414, 39] on icon "reload" at bounding box center [423, 47] width 20 height 20
click at [289, 7] on h4 "Subpage" at bounding box center [339, 12] width 226 height 19
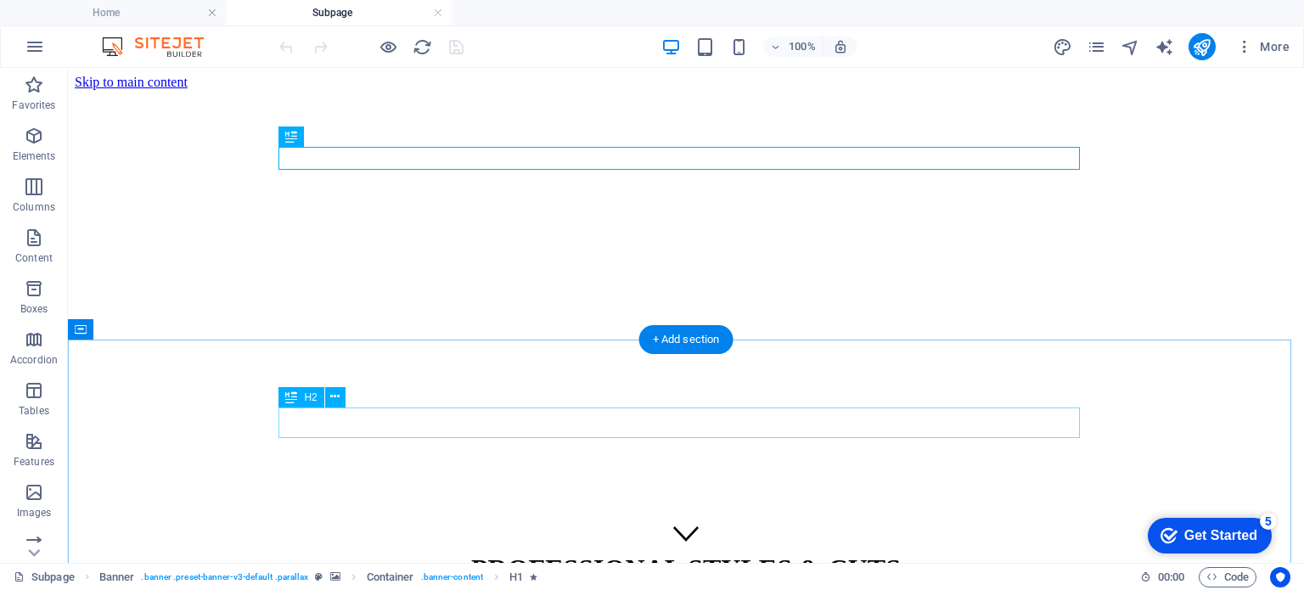
scroll to position [123, 0]
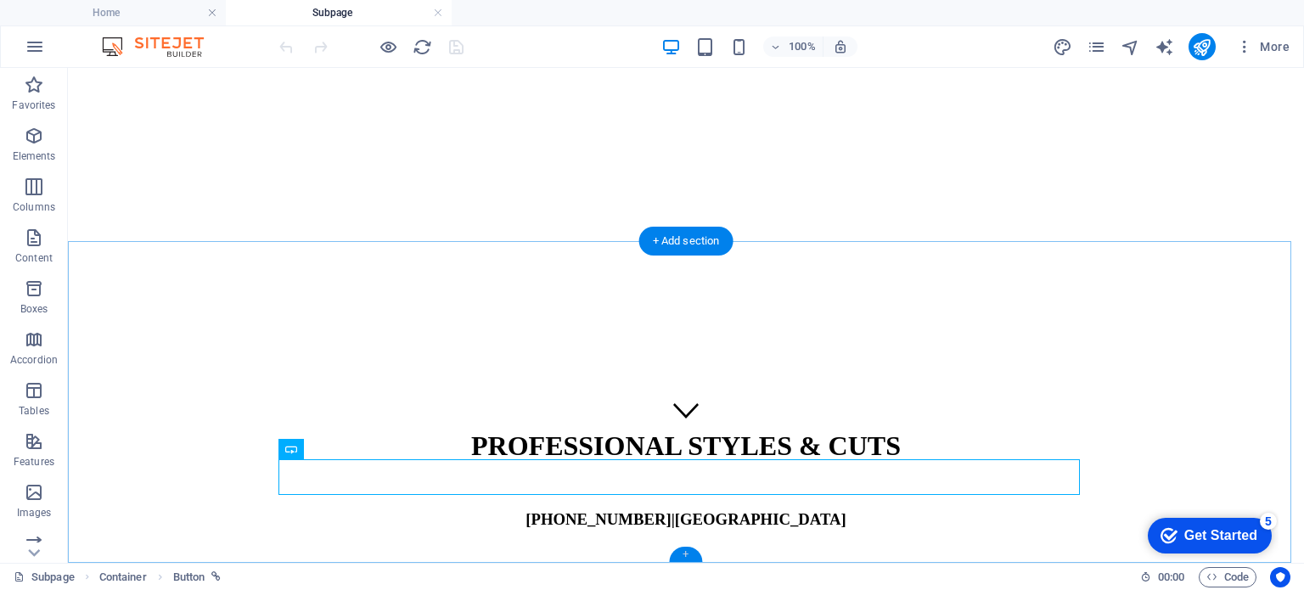
click at [688, 552] on div "+" at bounding box center [685, 554] width 33 height 15
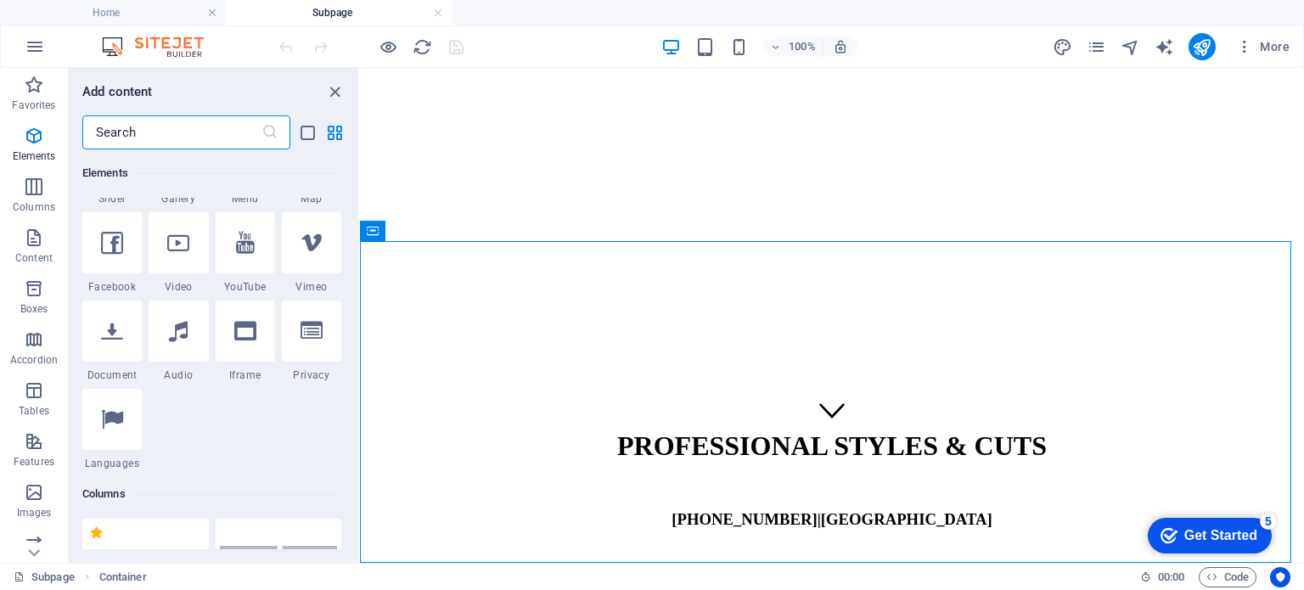
scroll to position [520, 0]
click at [231, 254] on div at bounding box center [245, 242] width 59 height 61
select select "ar16_9"
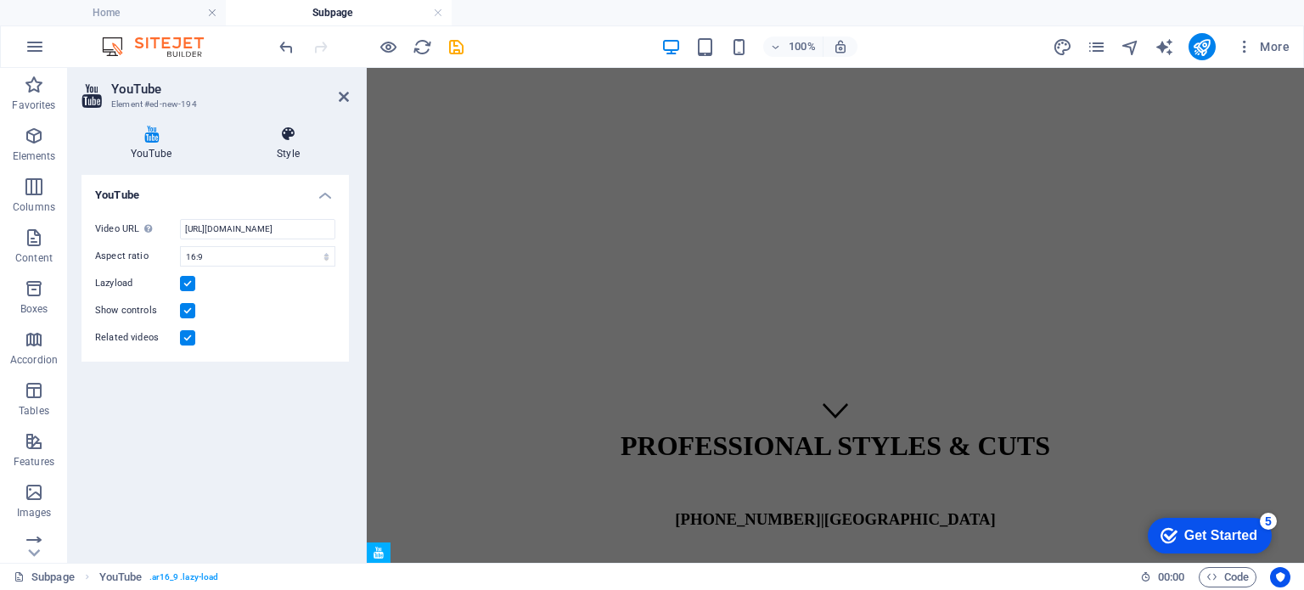
click at [292, 159] on h4 "Style" at bounding box center [288, 144] width 121 height 36
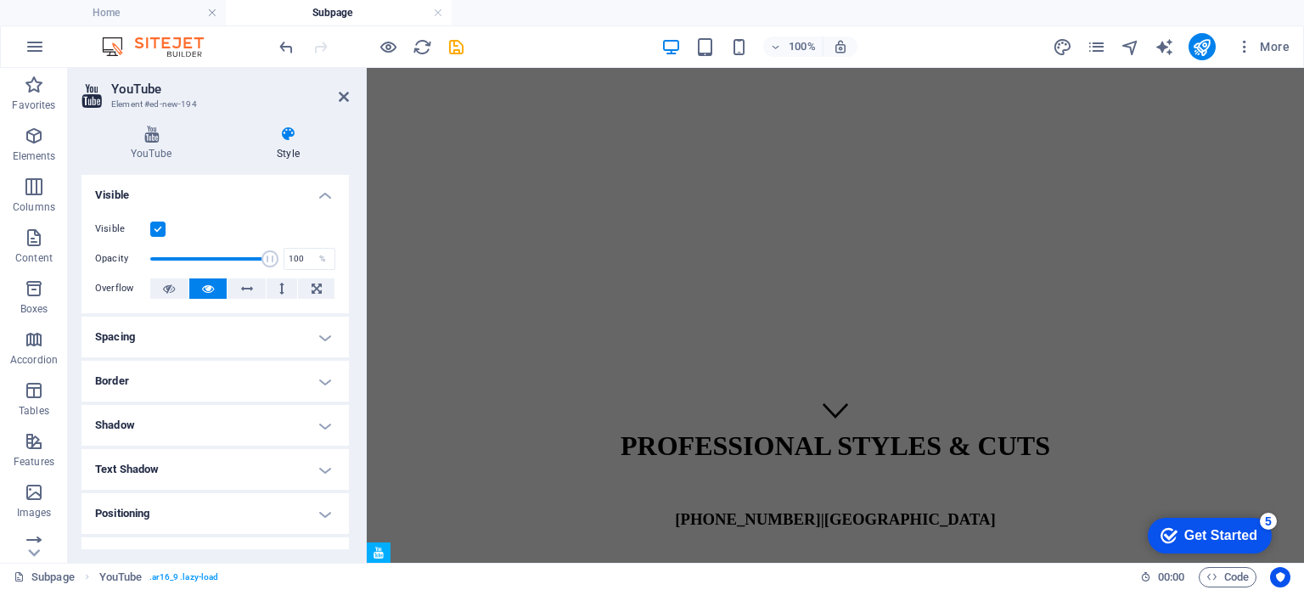
scroll to position [160, 0]
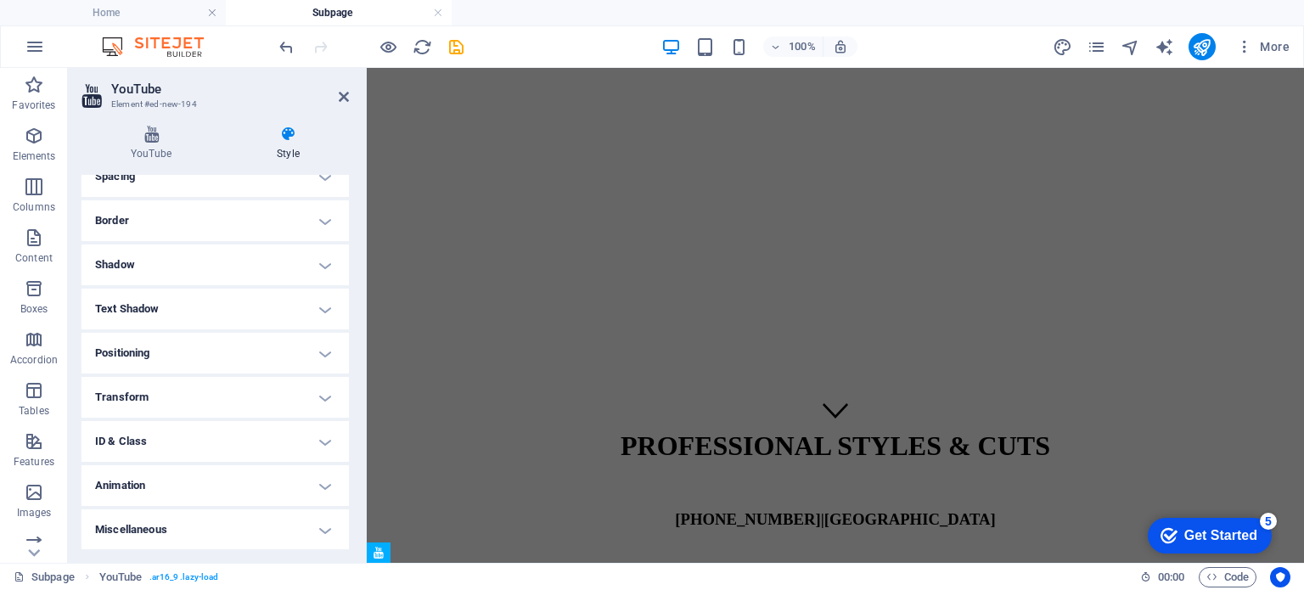
click at [174, 91] on h2 "YouTube" at bounding box center [230, 89] width 238 height 15
click at [177, 571] on span ". ar16_9 .lazy-load" at bounding box center [184, 577] width 70 height 20
click at [132, 570] on span "YouTube" at bounding box center [120, 577] width 43 height 20
click at [344, 98] on icon at bounding box center [344, 97] width 10 height 14
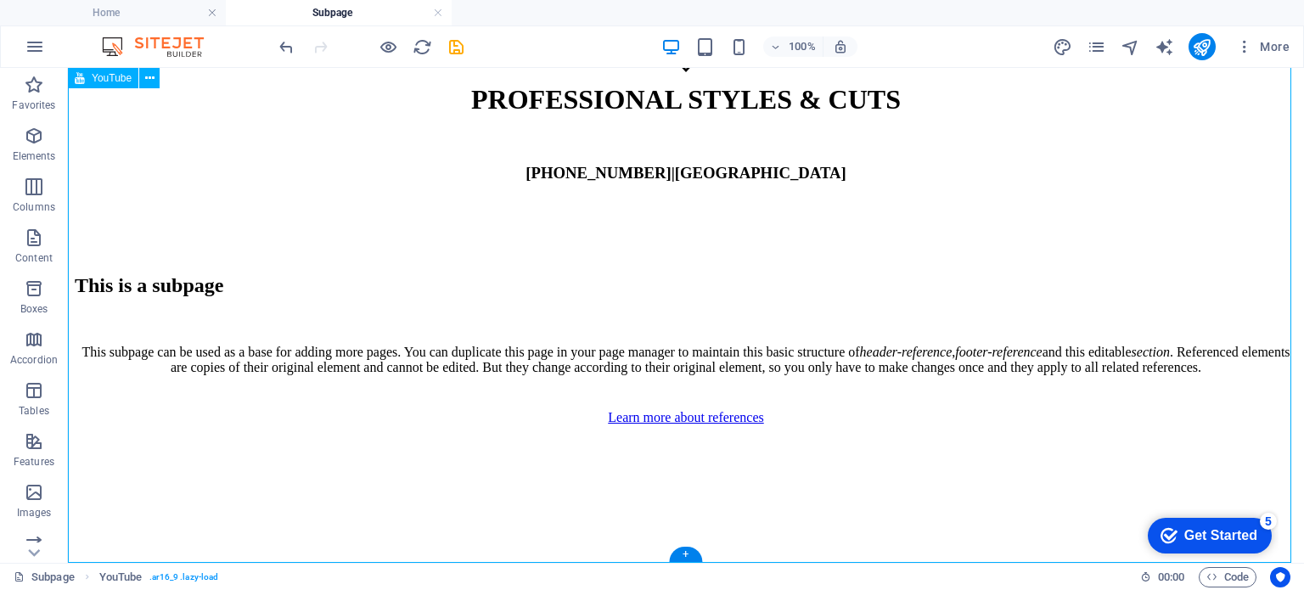
scroll to position [723, 0]
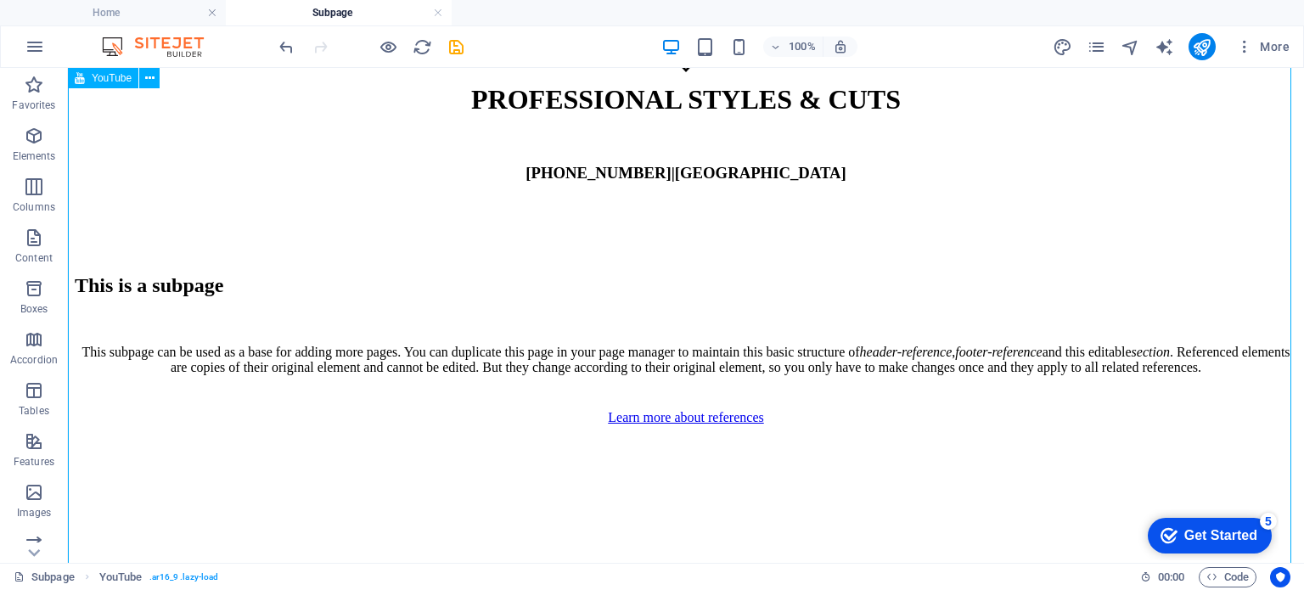
click at [678, 425] on div at bounding box center [686, 490] width 1223 height 131
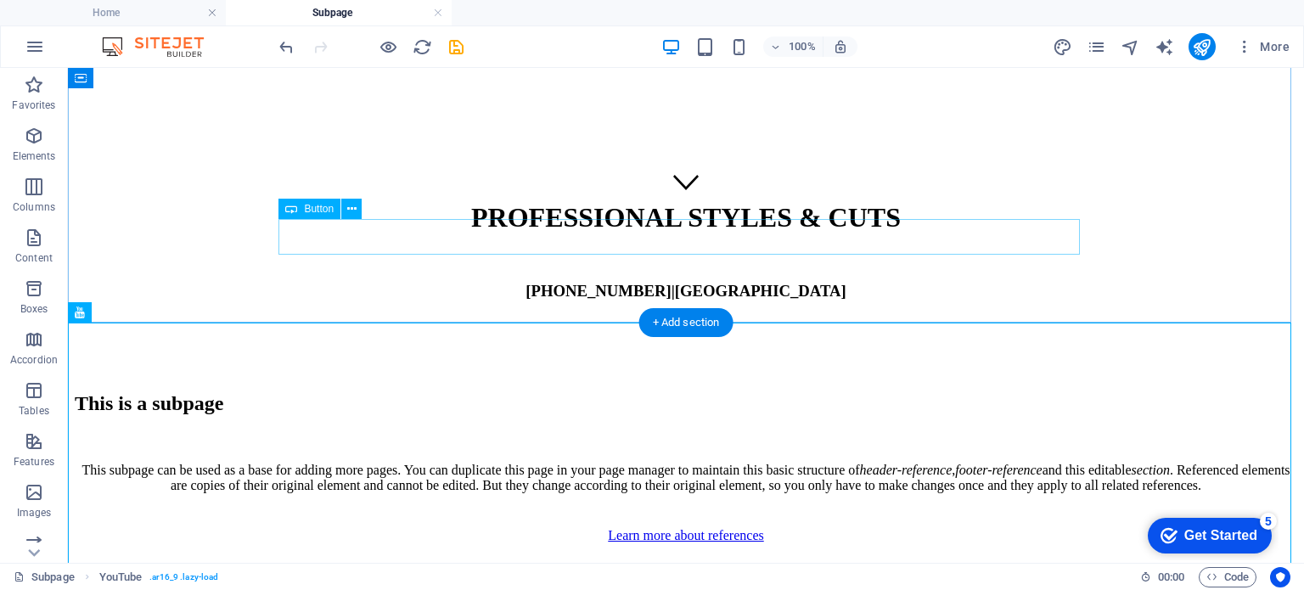
scroll to position [349, 0]
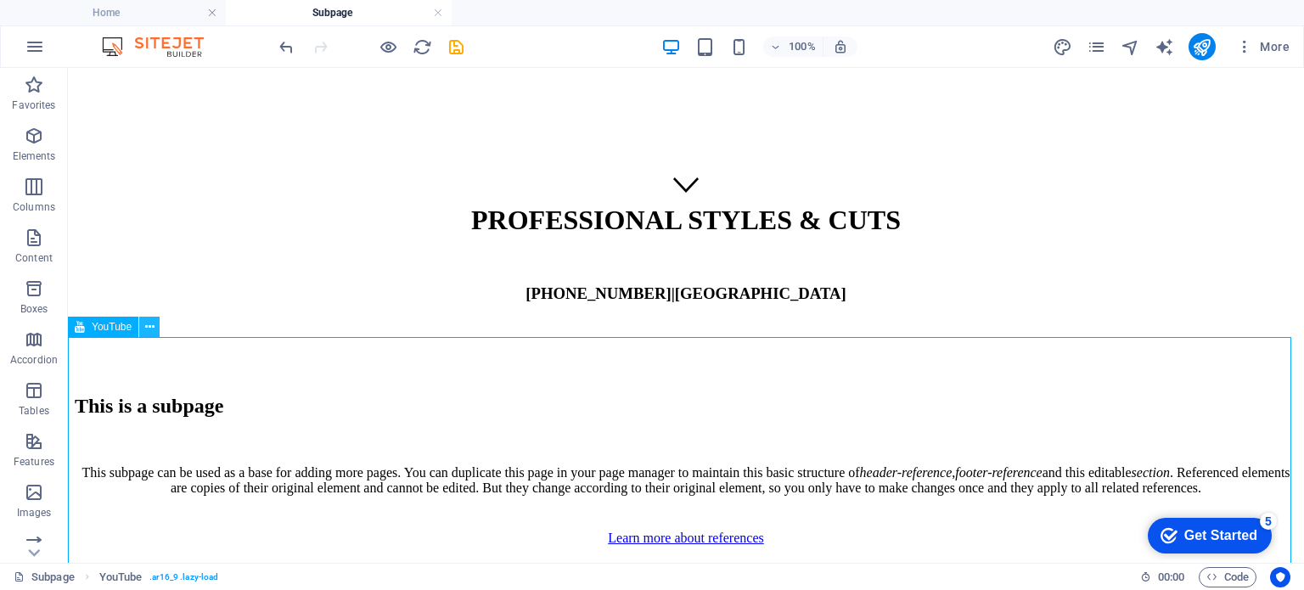
click at [143, 329] on button at bounding box center [149, 327] width 20 height 20
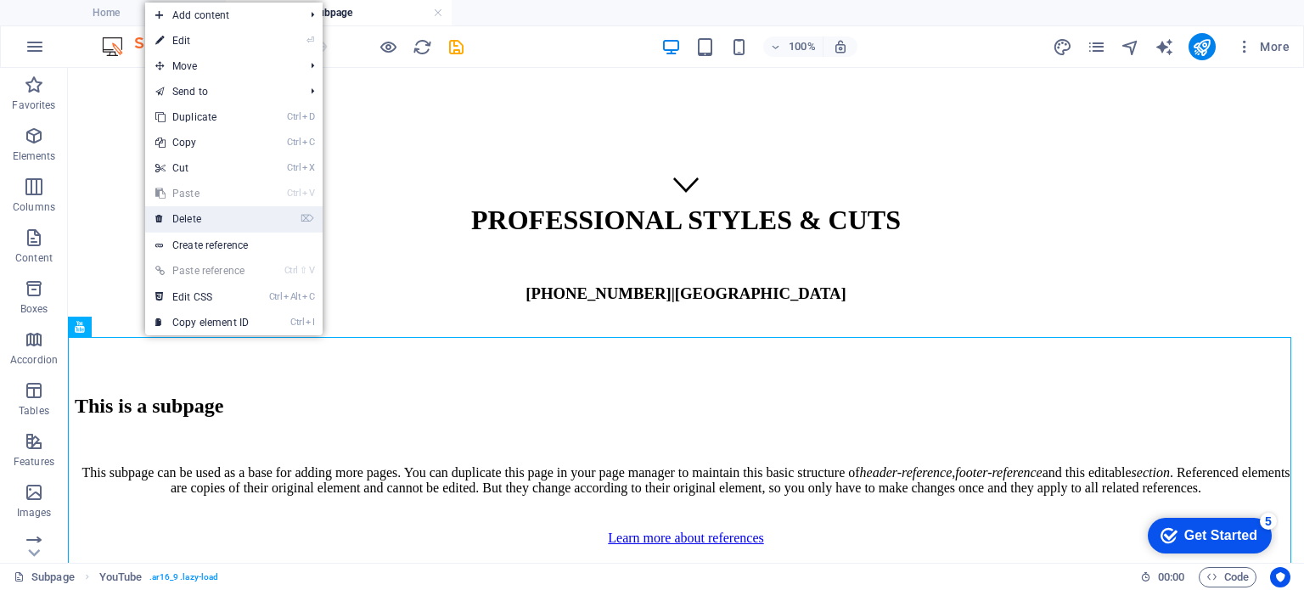
click at [218, 217] on link "⌦ Delete" at bounding box center [202, 218] width 114 height 25
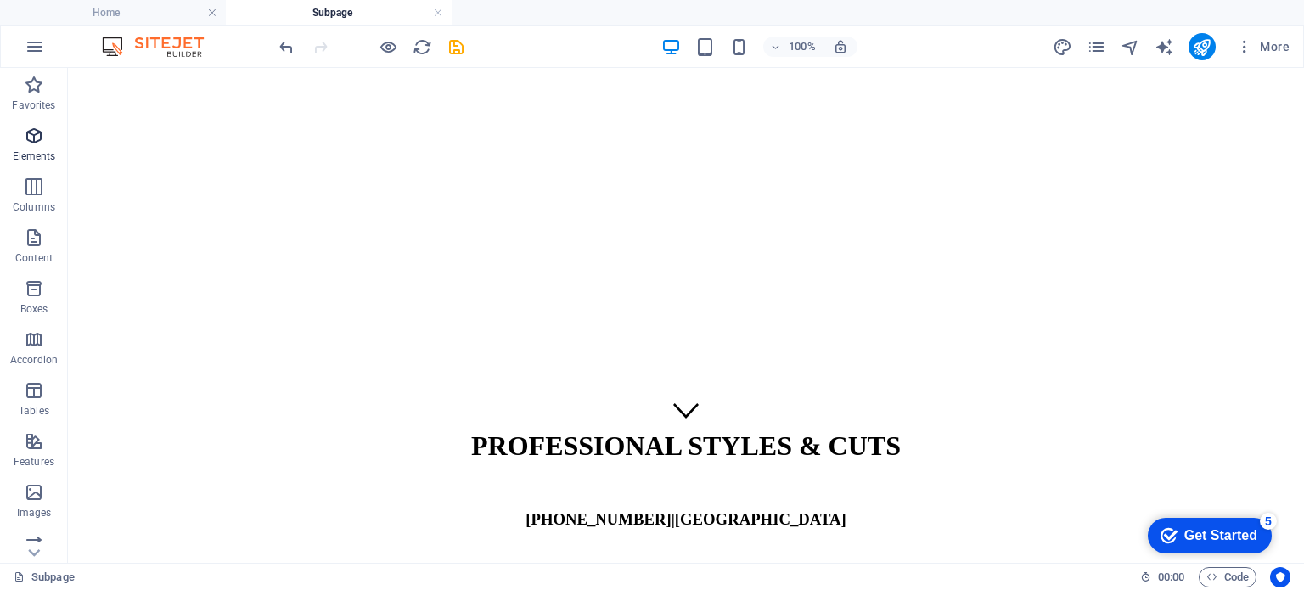
click at [37, 147] on span "Elements" at bounding box center [34, 146] width 68 height 41
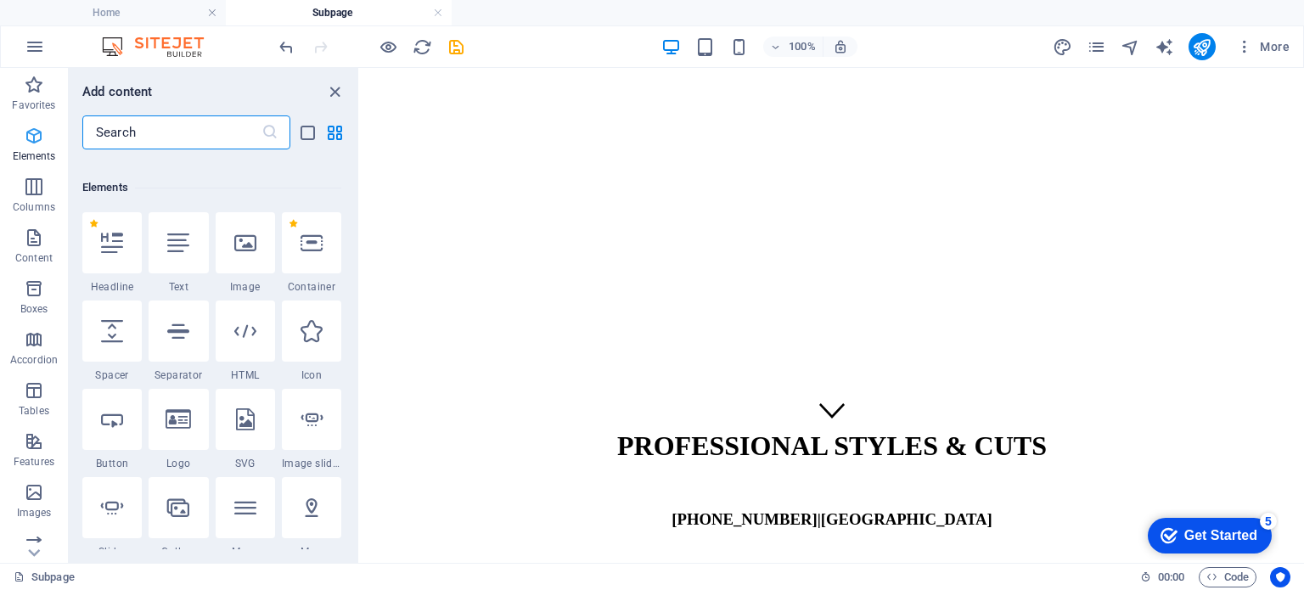
scroll to position [180, 0]
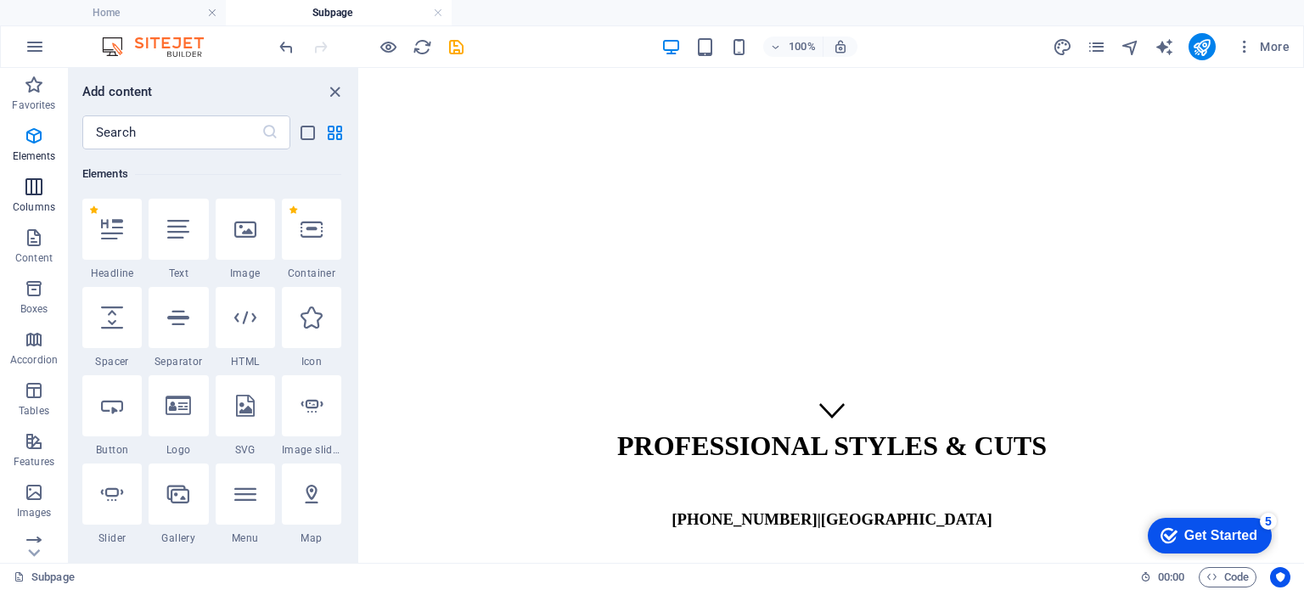
click at [32, 191] on icon "button" at bounding box center [34, 187] width 20 height 20
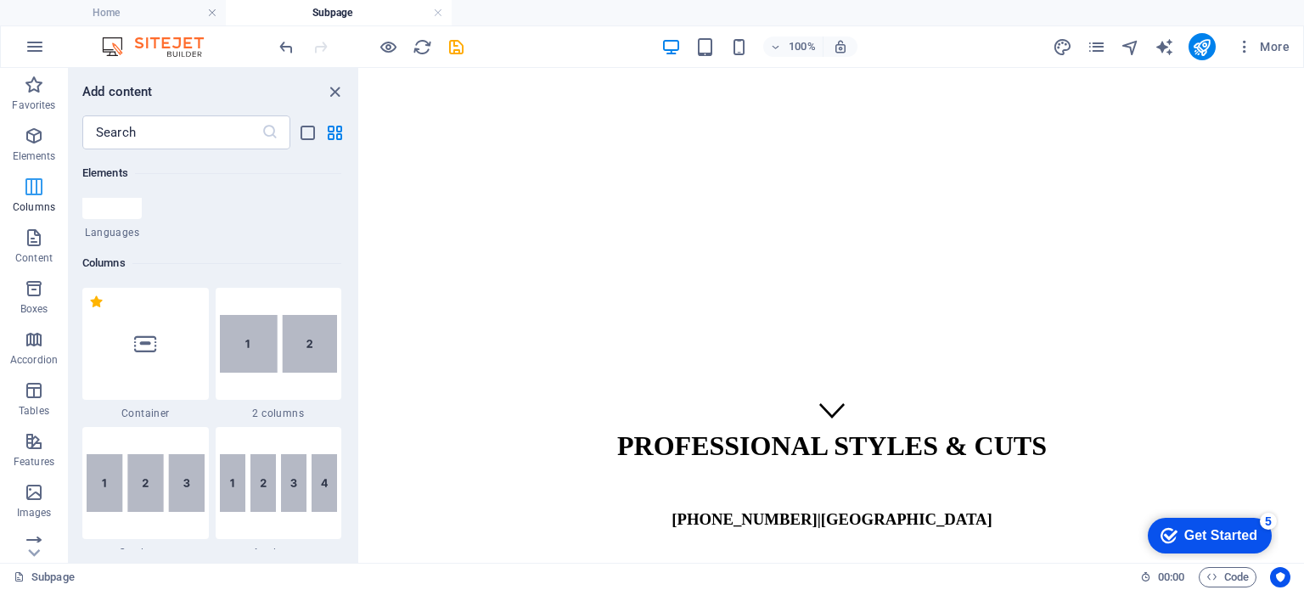
scroll to position [840, 0]
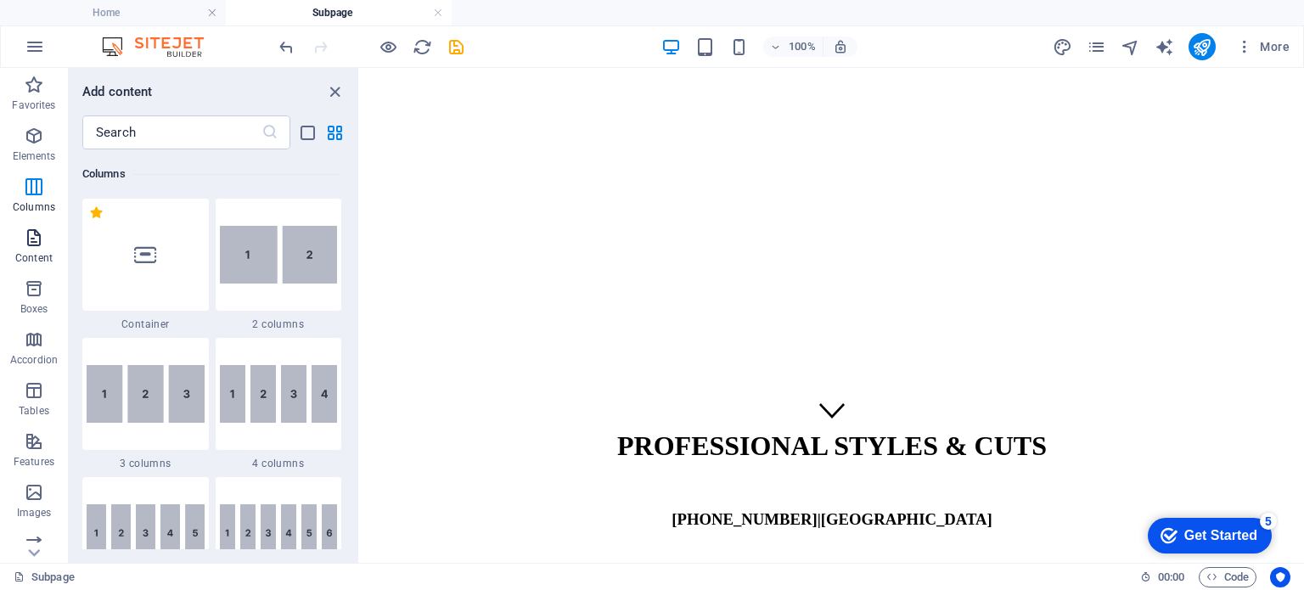
click at [31, 244] on icon "button" at bounding box center [34, 238] width 20 height 20
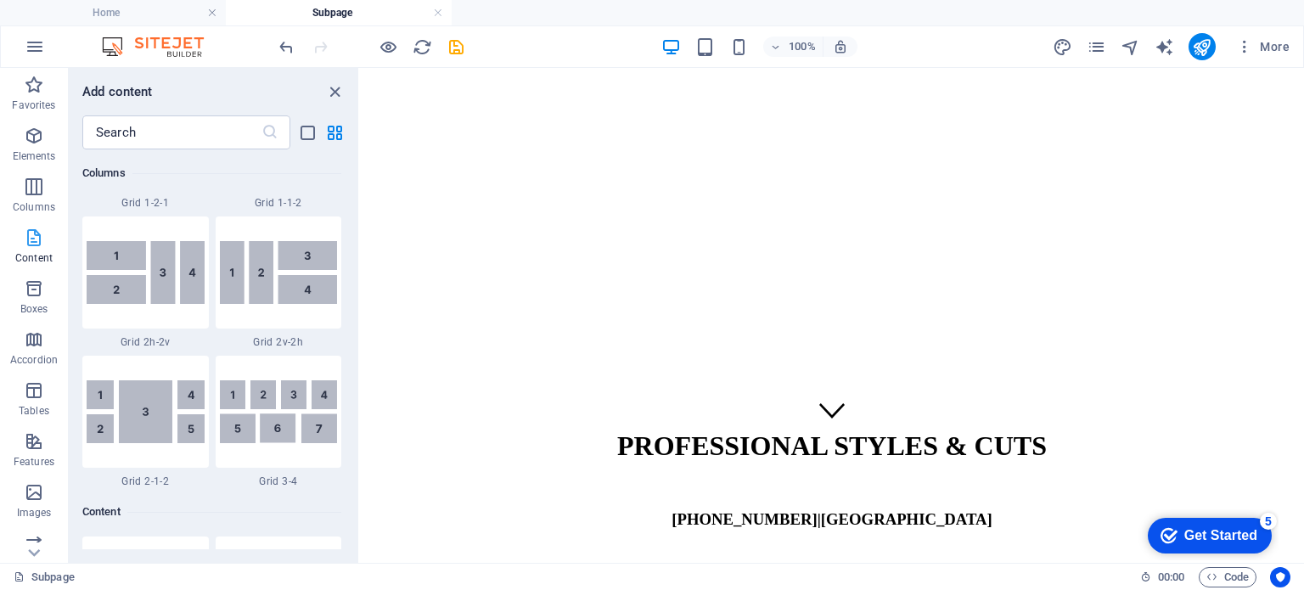
scroll to position [2961, 0]
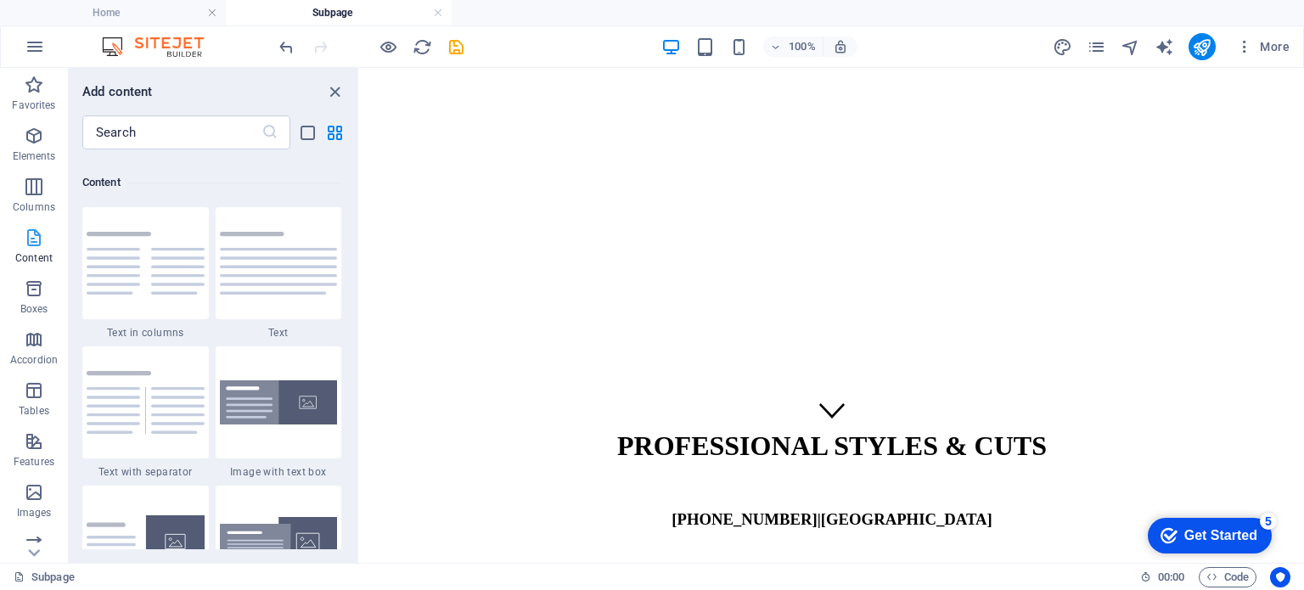
click at [31, 244] on icon "button" at bounding box center [34, 238] width 20 height 20
click at [31, 486] on icon "button" at bounding box center [34, 492] width 20 height 20
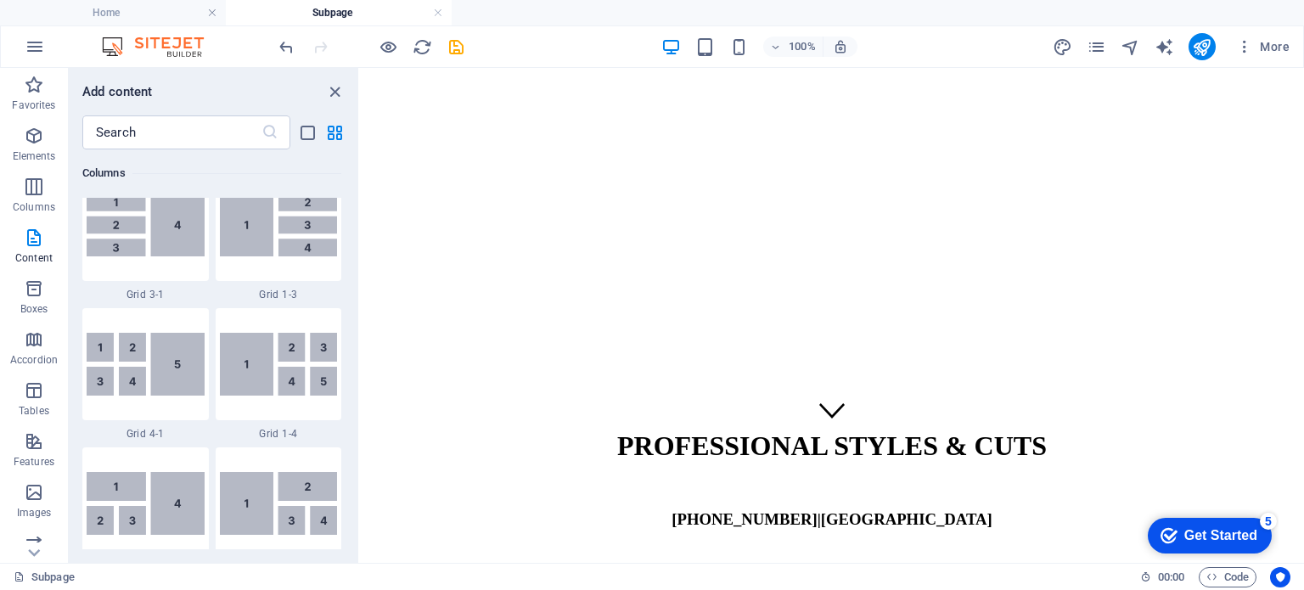
scroll to position [2105, 0]
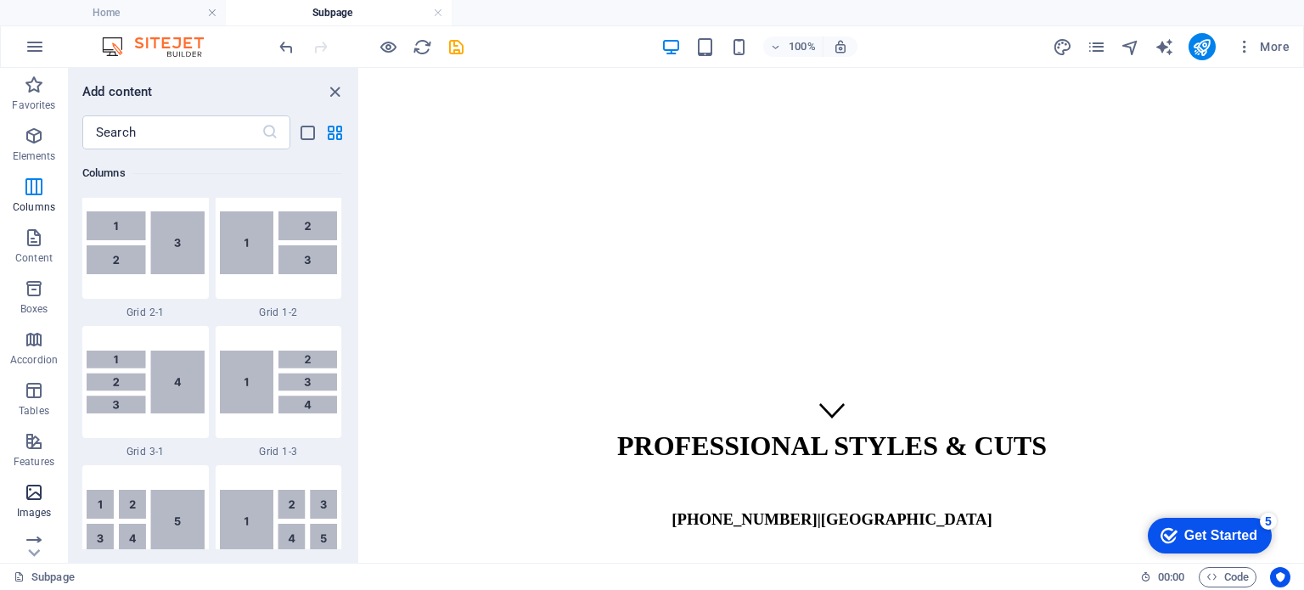
click at [38, 482] on icon "button" at bounding box center [34, 492] width 20 height 20
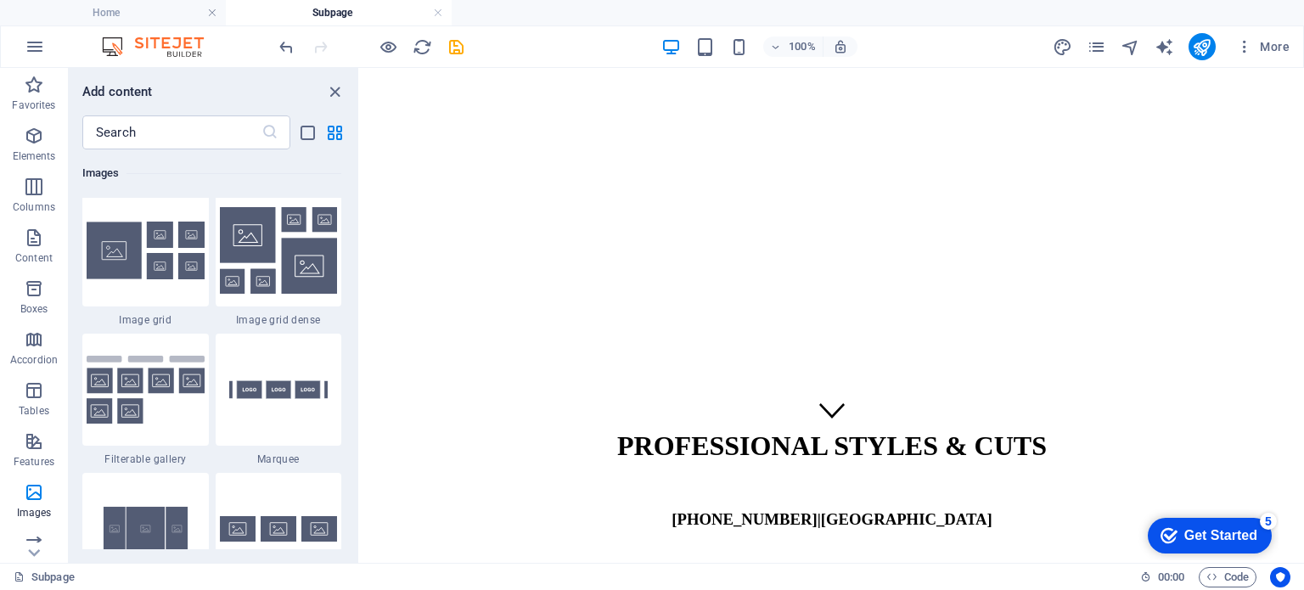
scroll to position [8892, 0]
click at [148, 422] on div at bounding box center [145, 389] width 127 height 112
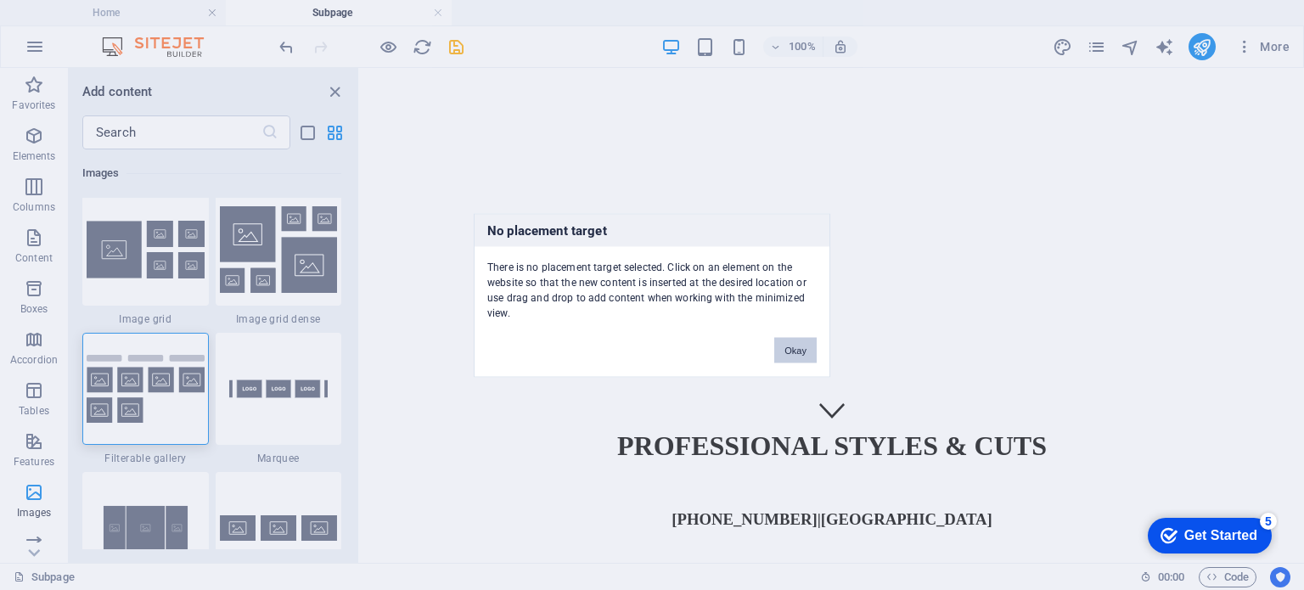
click at [792, 343] on button "Okay" at bounding box center [795, 349] width 42 height 25
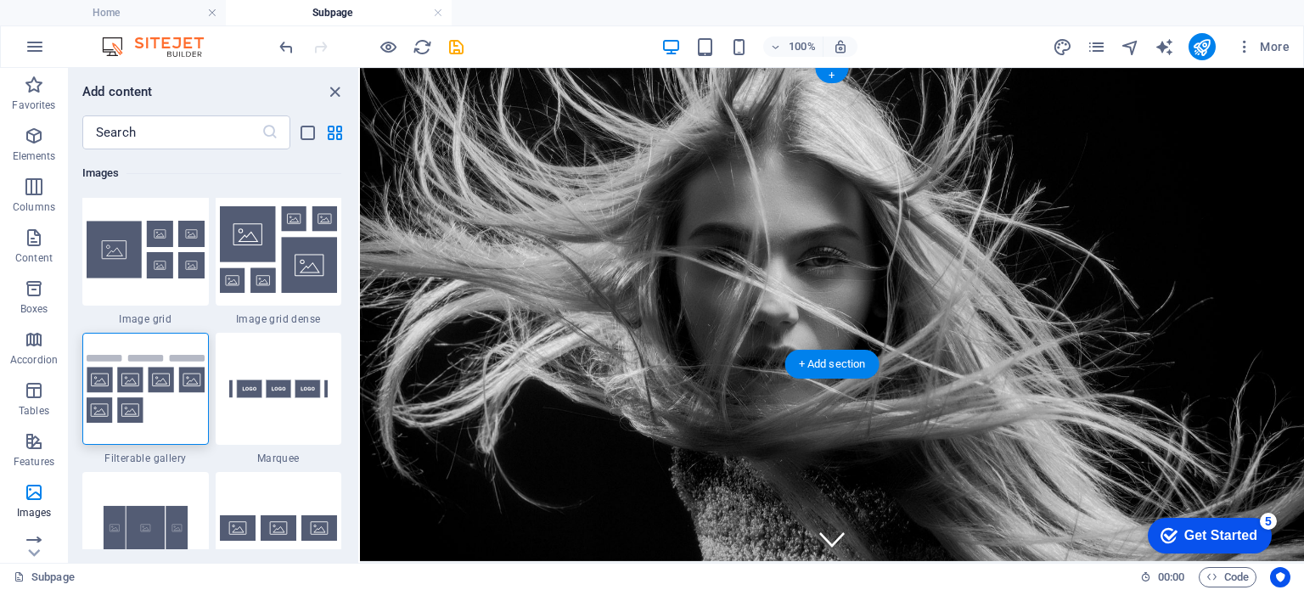
scroll to position [123, 0]
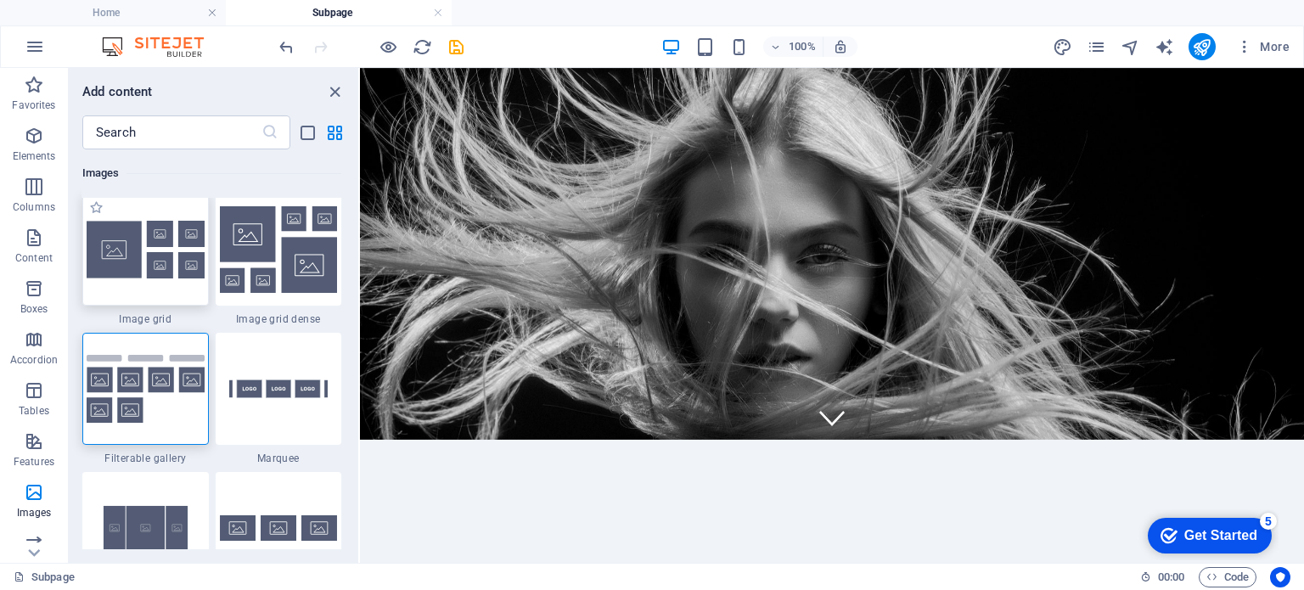
click at [177, 274] on img at bounding box center [146, 250] width 118 height 58
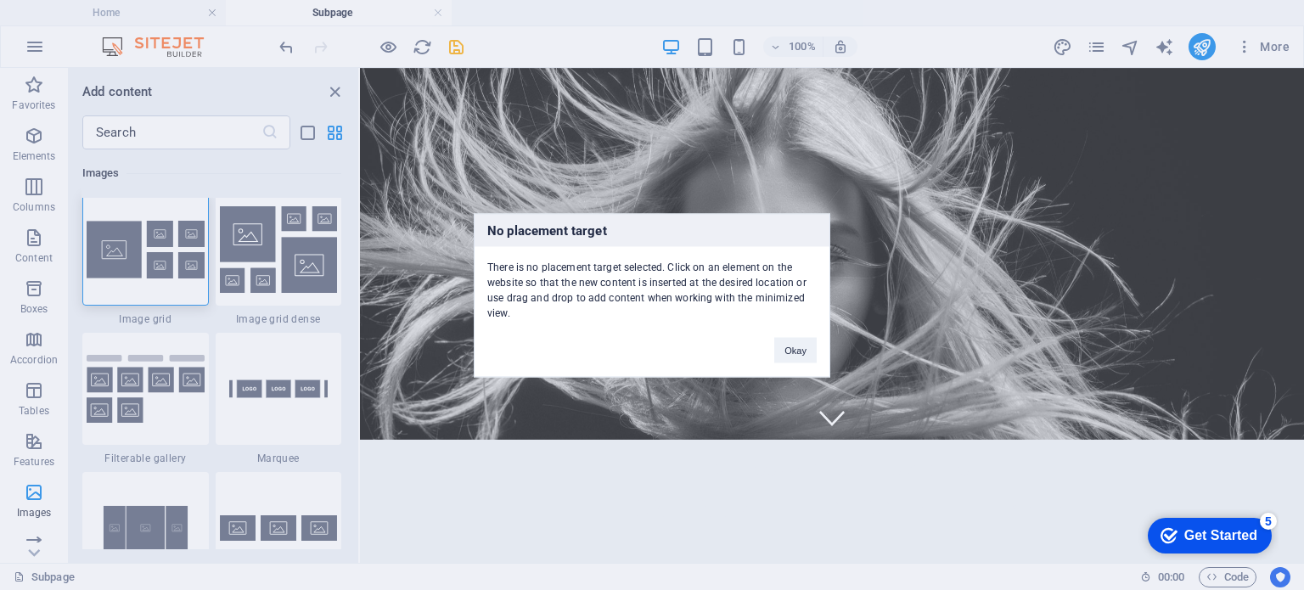
click at [299, 247] on div "No placement target There is no placement target selected. Click on an element …" at bounding box center [652, 295] width 1304 height 590
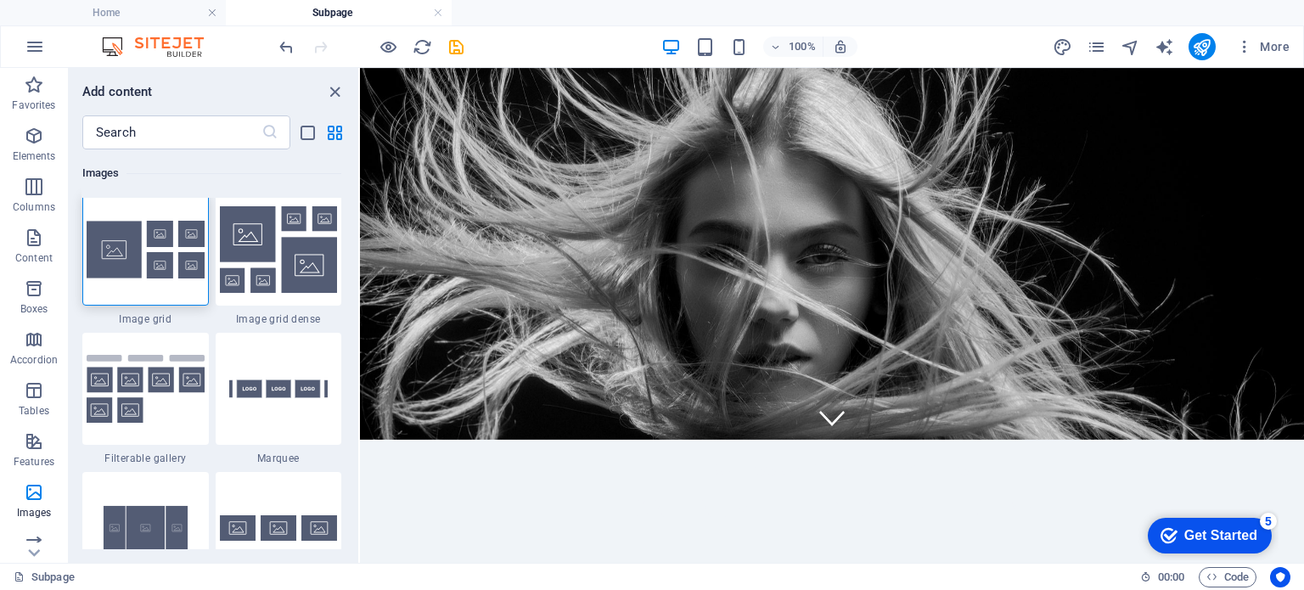
click at [299, 247] on img at bounding box center [279, 249] width 118 height 87
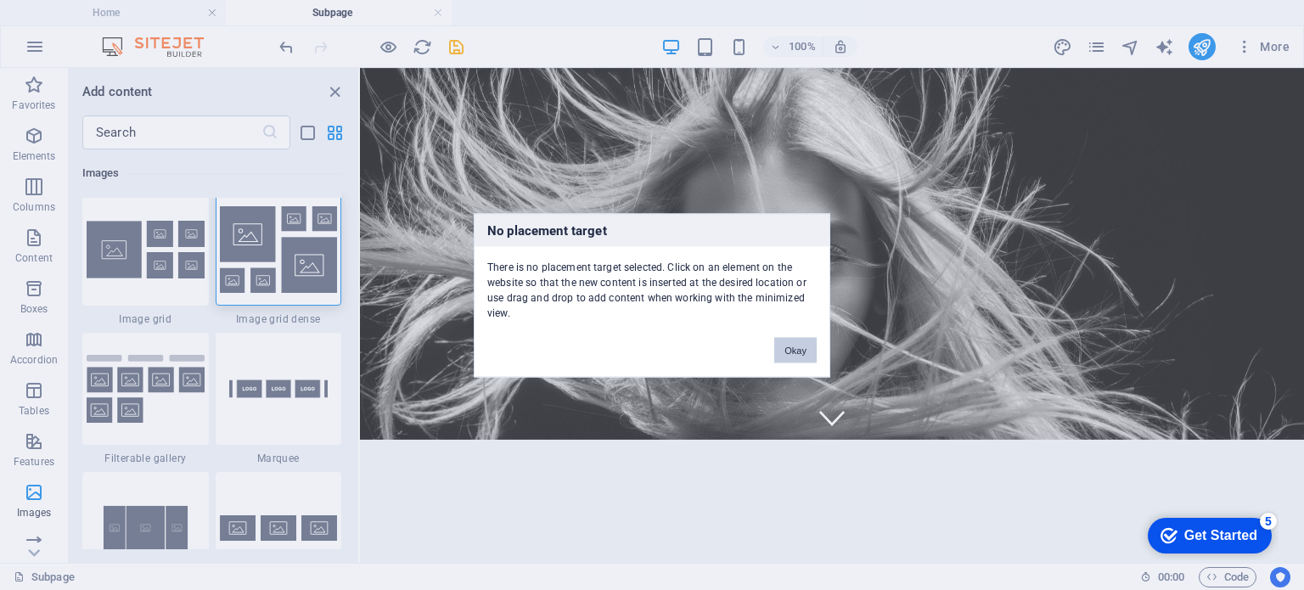
click at [797, 356] on button "Okay" at bounding box center [795, 349] width 42 height 25
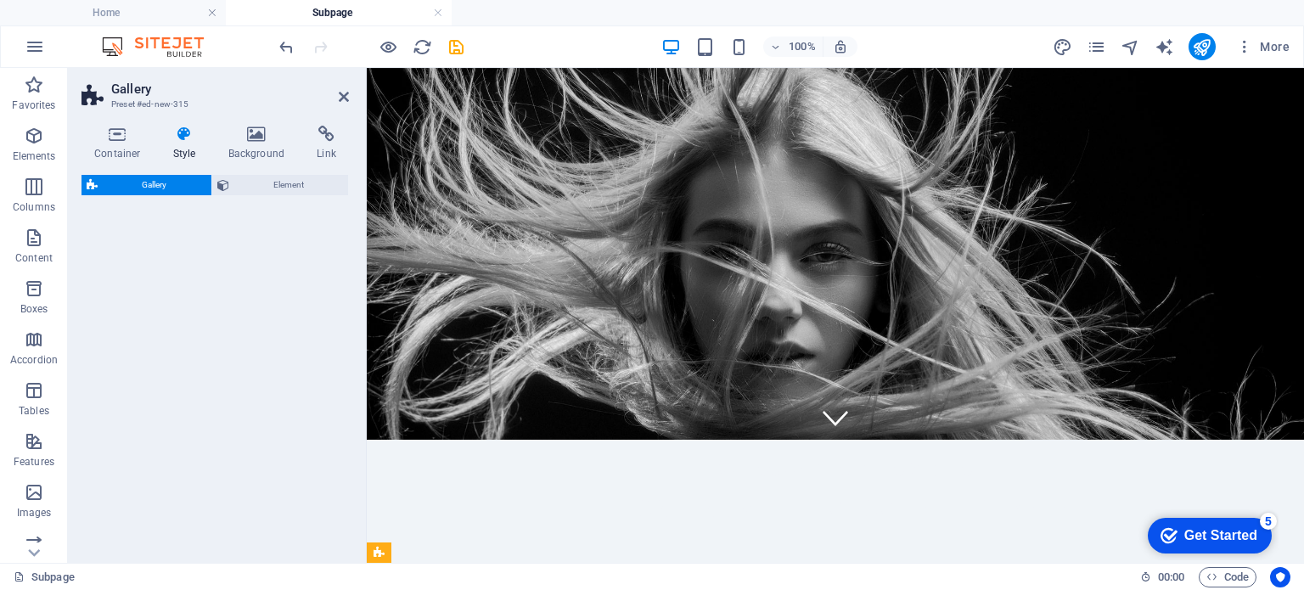
select select "rem"
select select "preset-gallery-v3-grid-dense"
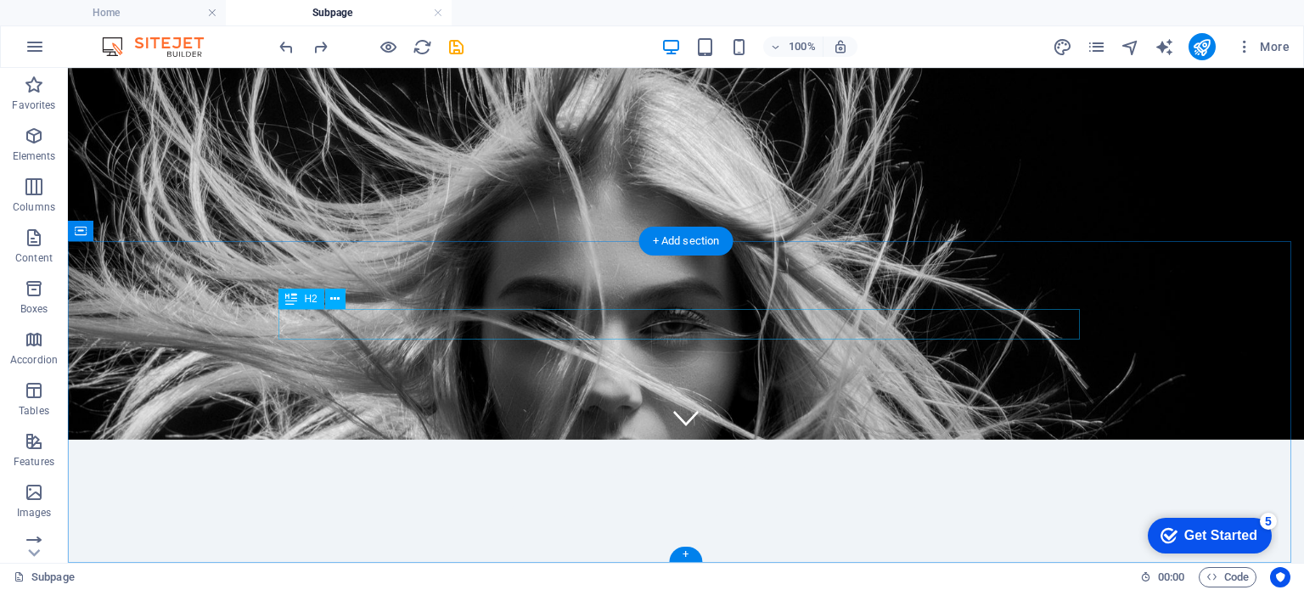
scroll to position [0, 0]
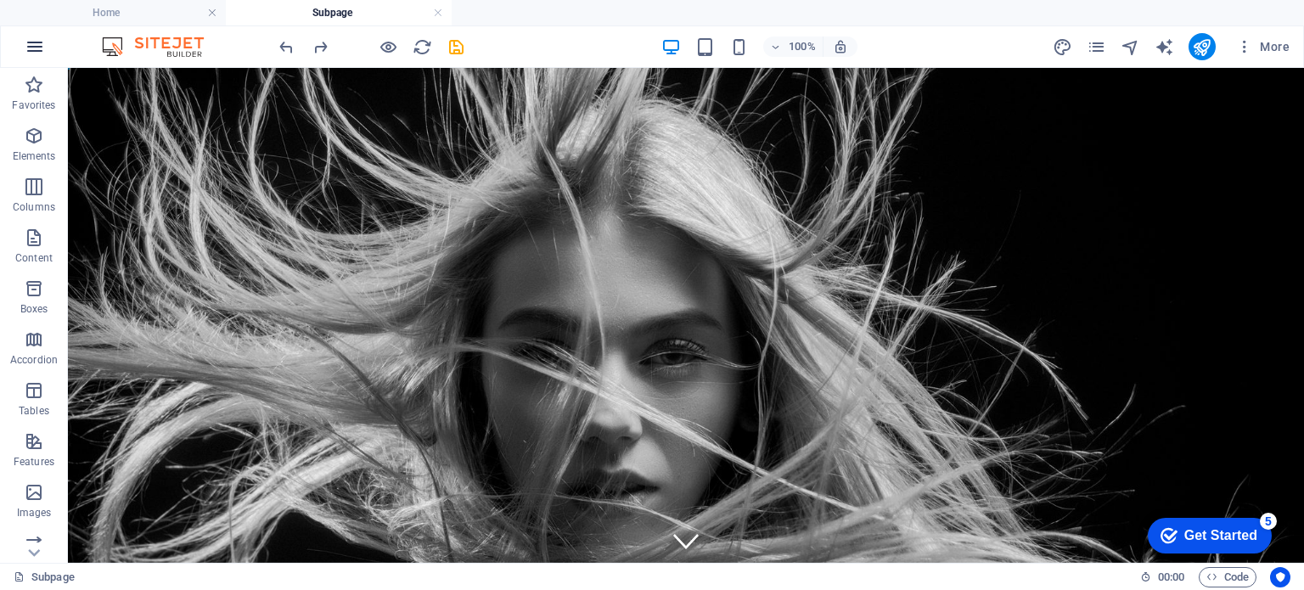
click at [29, 44] on icon "button" at bounding box center [35, 47] width 20 height 20
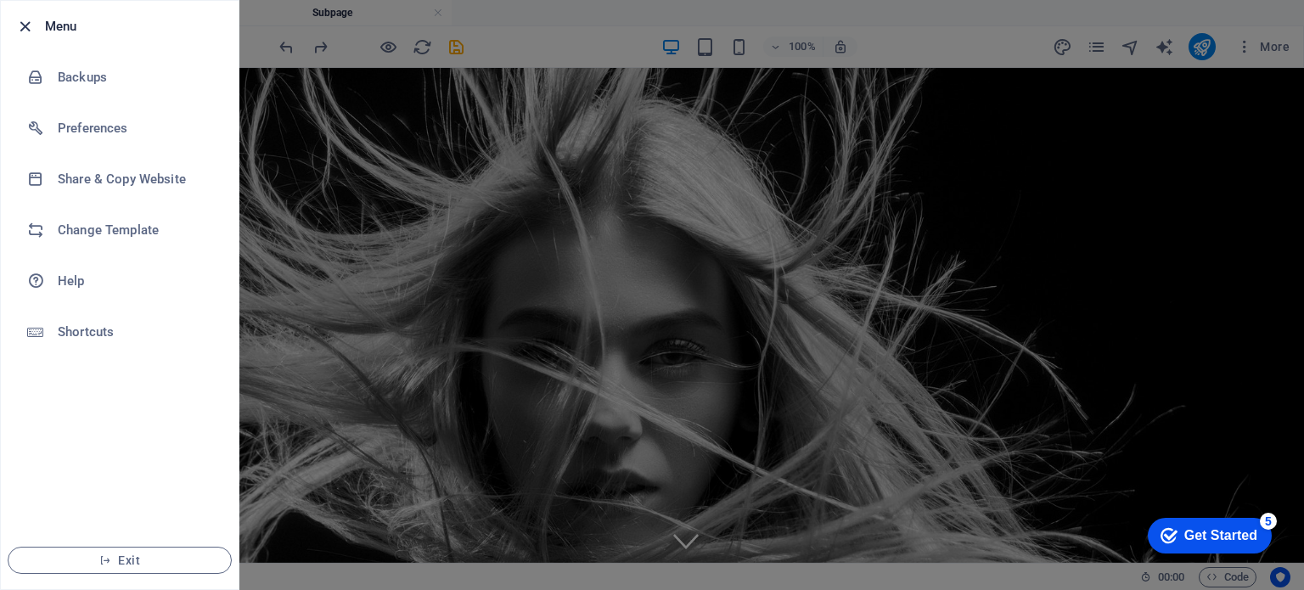
click at [20, 23] on icon "button" at bounding box center [25, 27] width 20 height 20
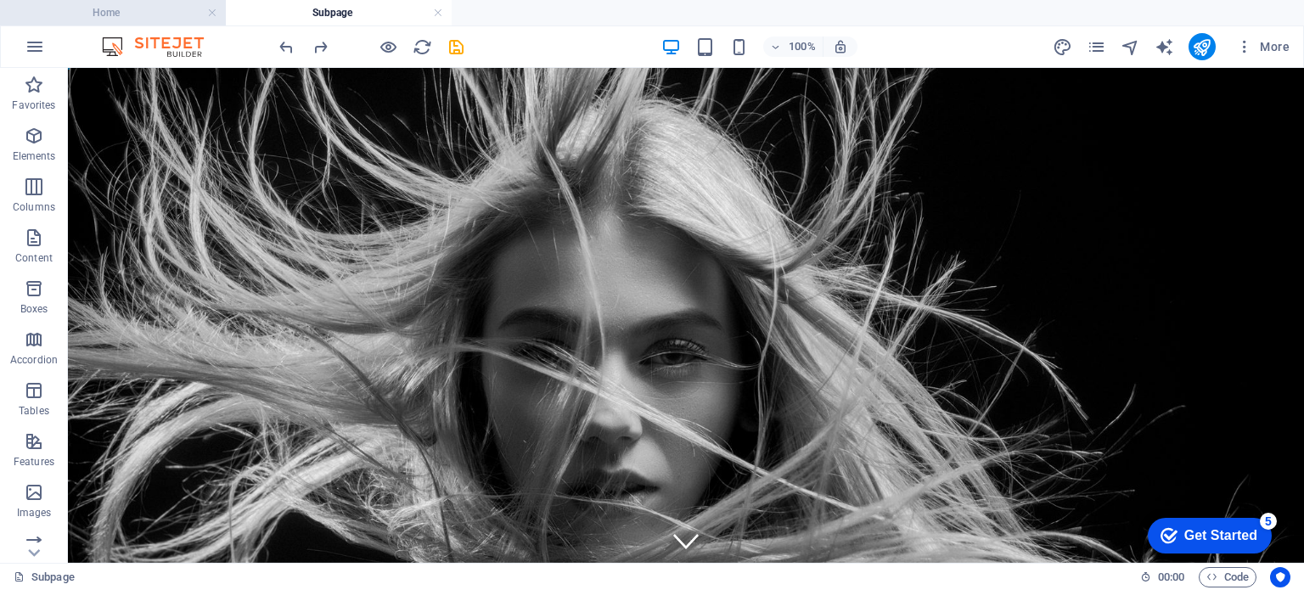
click at [157, 9] on h4 "Home" at bounding box center [113, 12] width 226 height 19
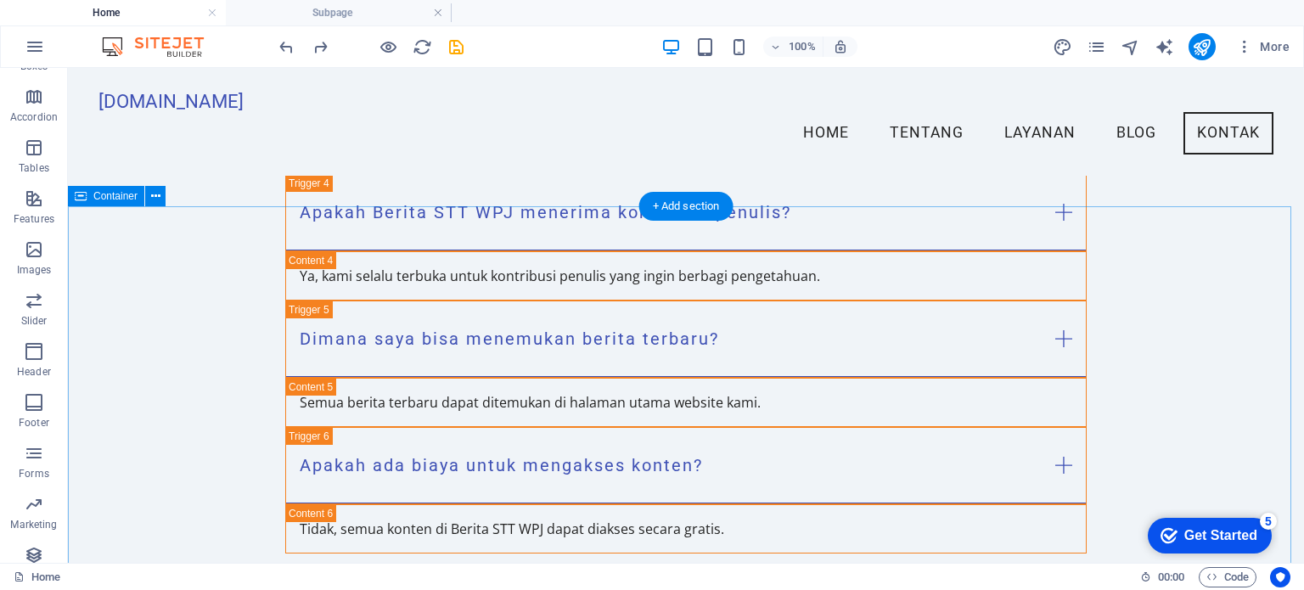
scroll to position [3490, 0]
